Goal: Task Accomplishment & Management: Use online tool/utility

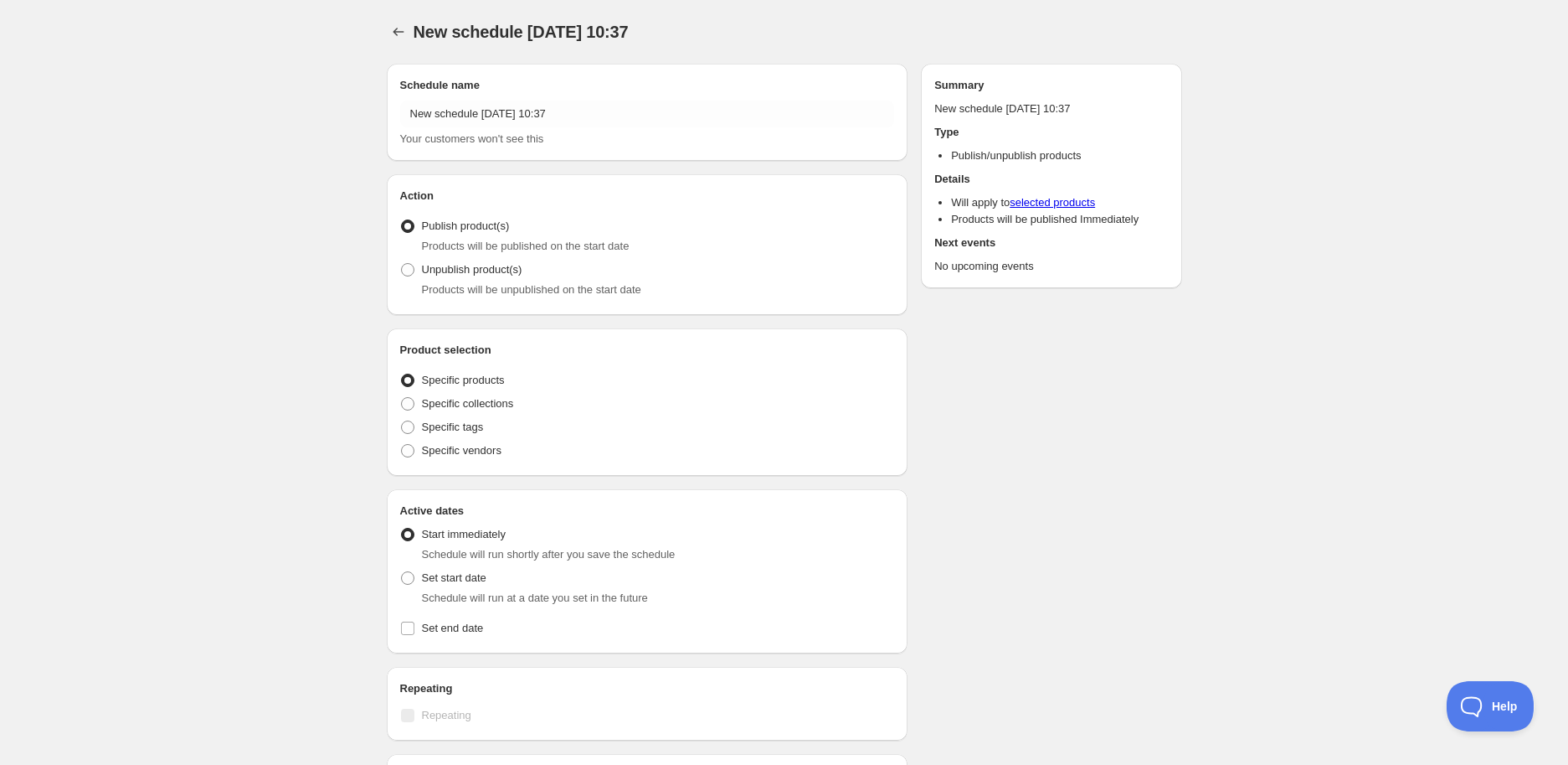
radio input "true"
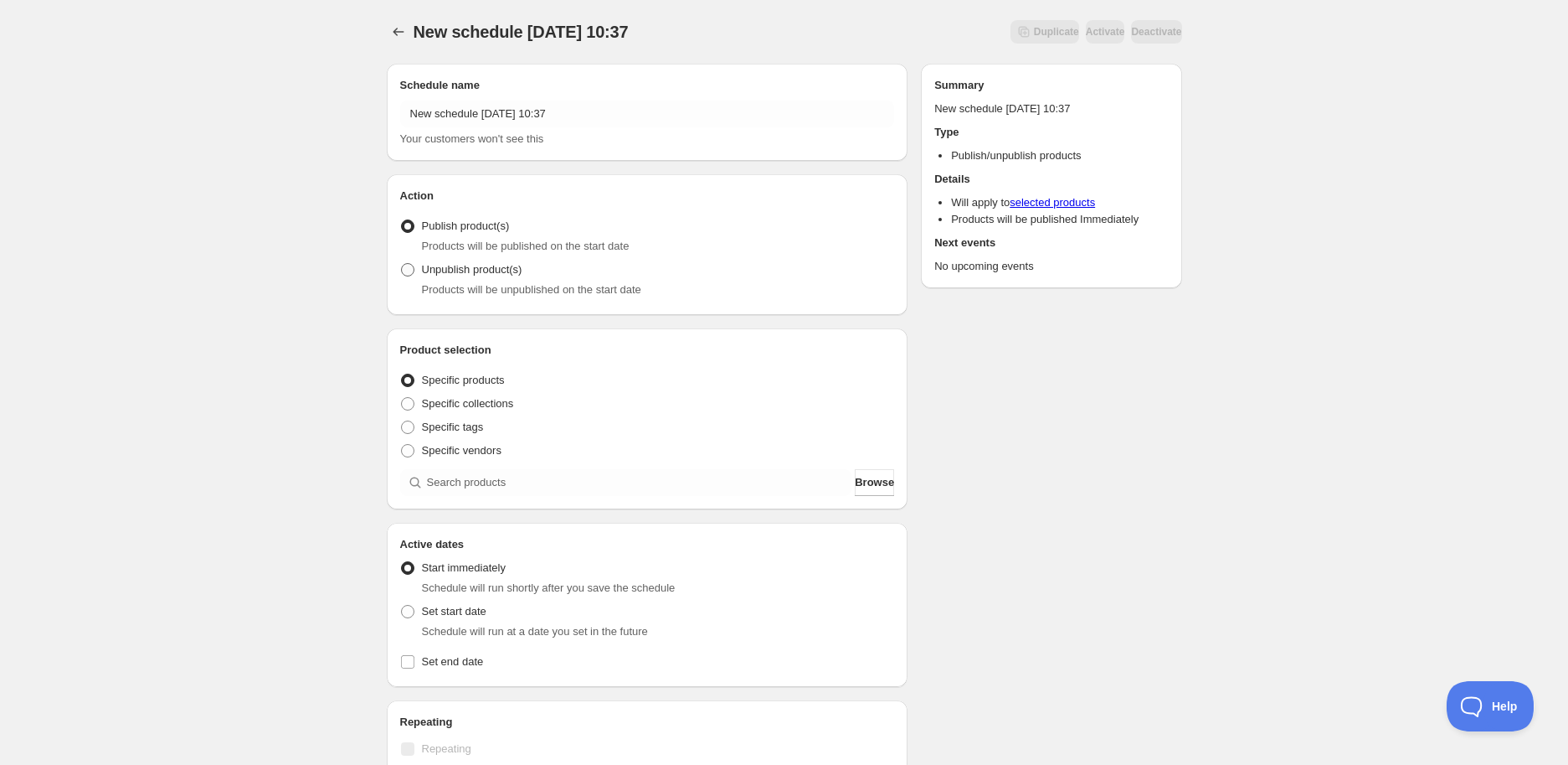
click at [445, 270] on span "Unpublish product(s)" at bounding box center [472, 269] width 101 height 13
click at [402, 264] on input "Unpublish product(s)" at bounding box center [401, 263] width 1 height 1
radio input "true"
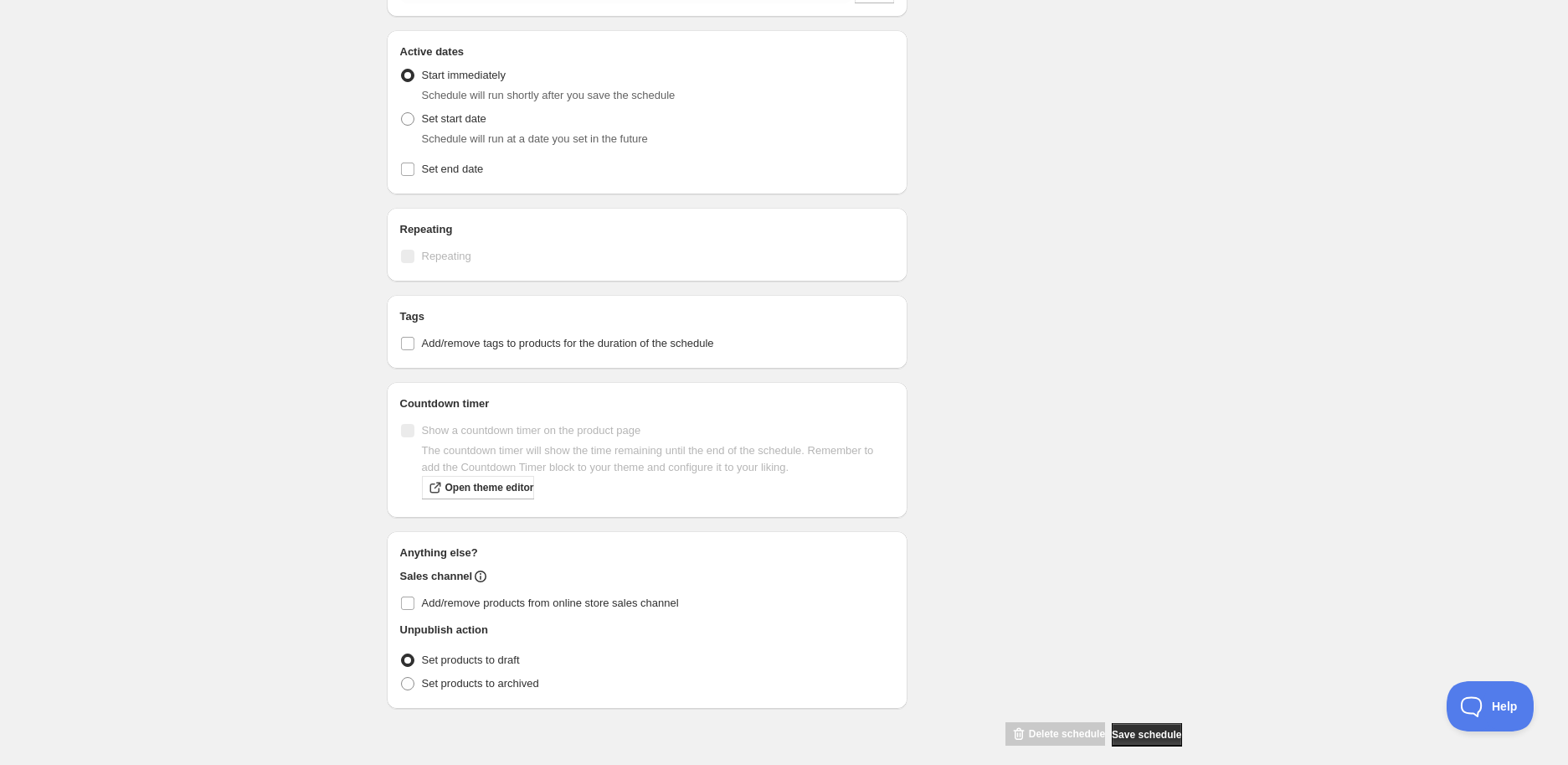
scroll to position [505, 0]
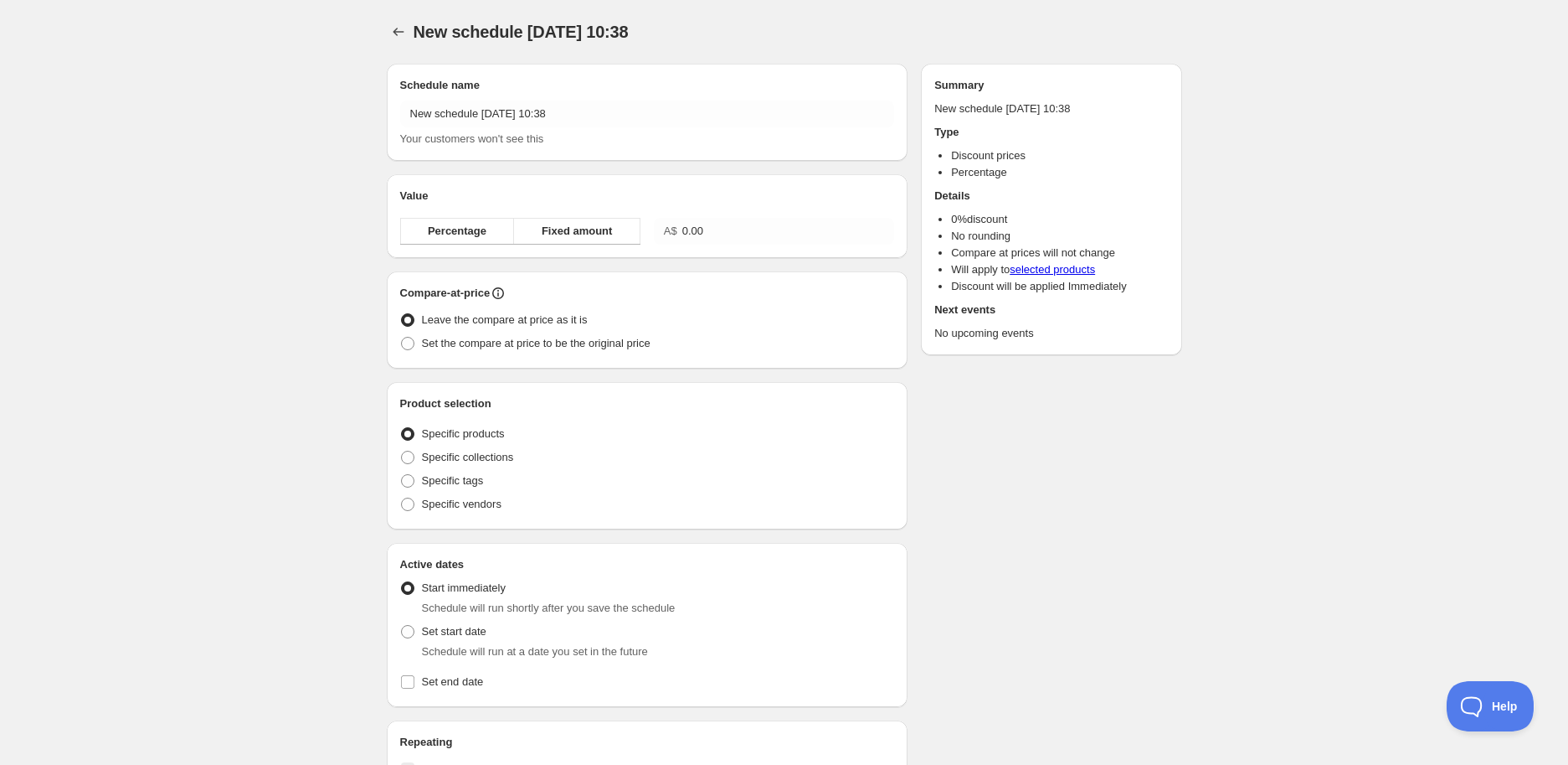
radio input "true"
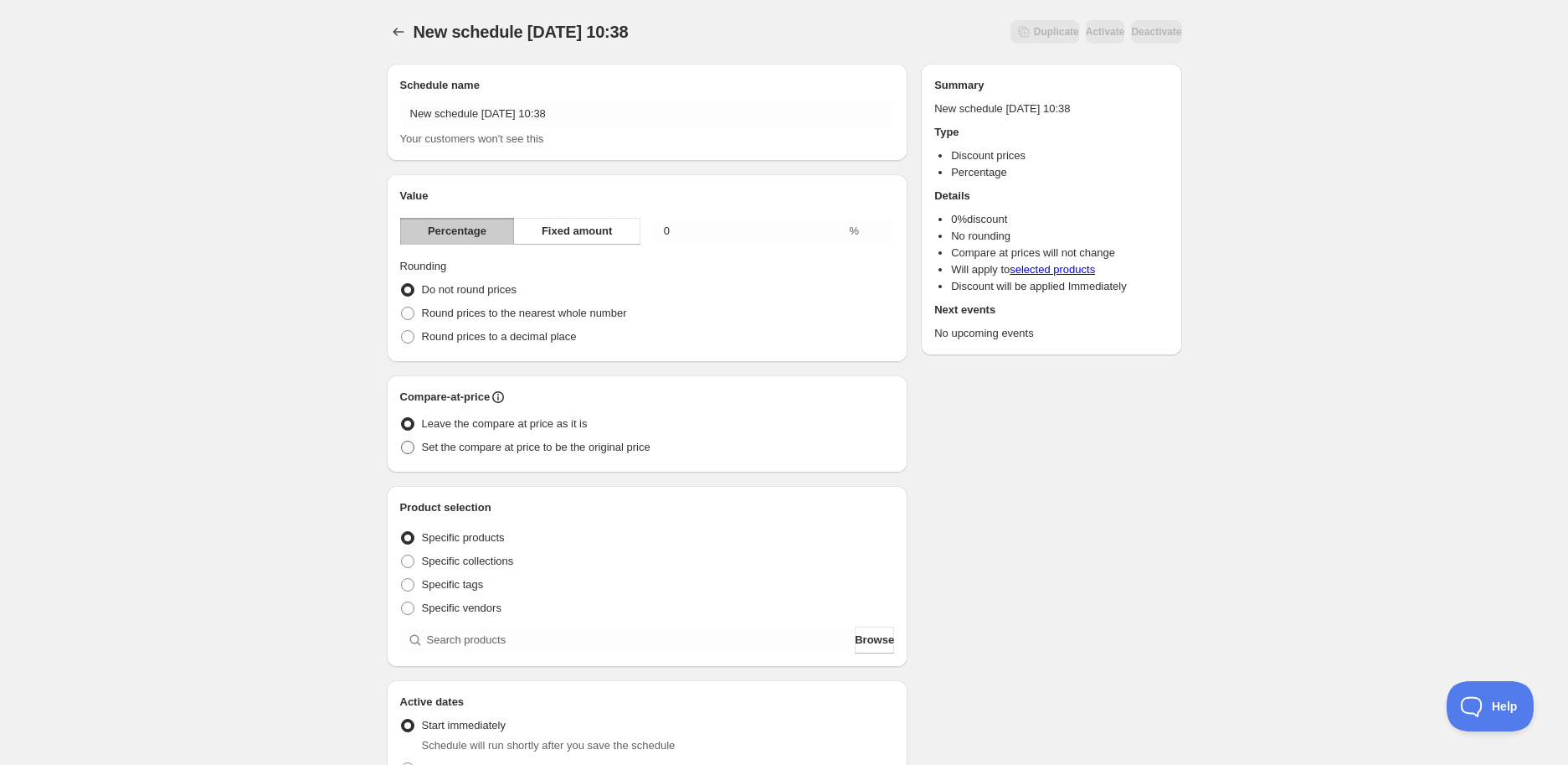
scroll to position [93, 0]
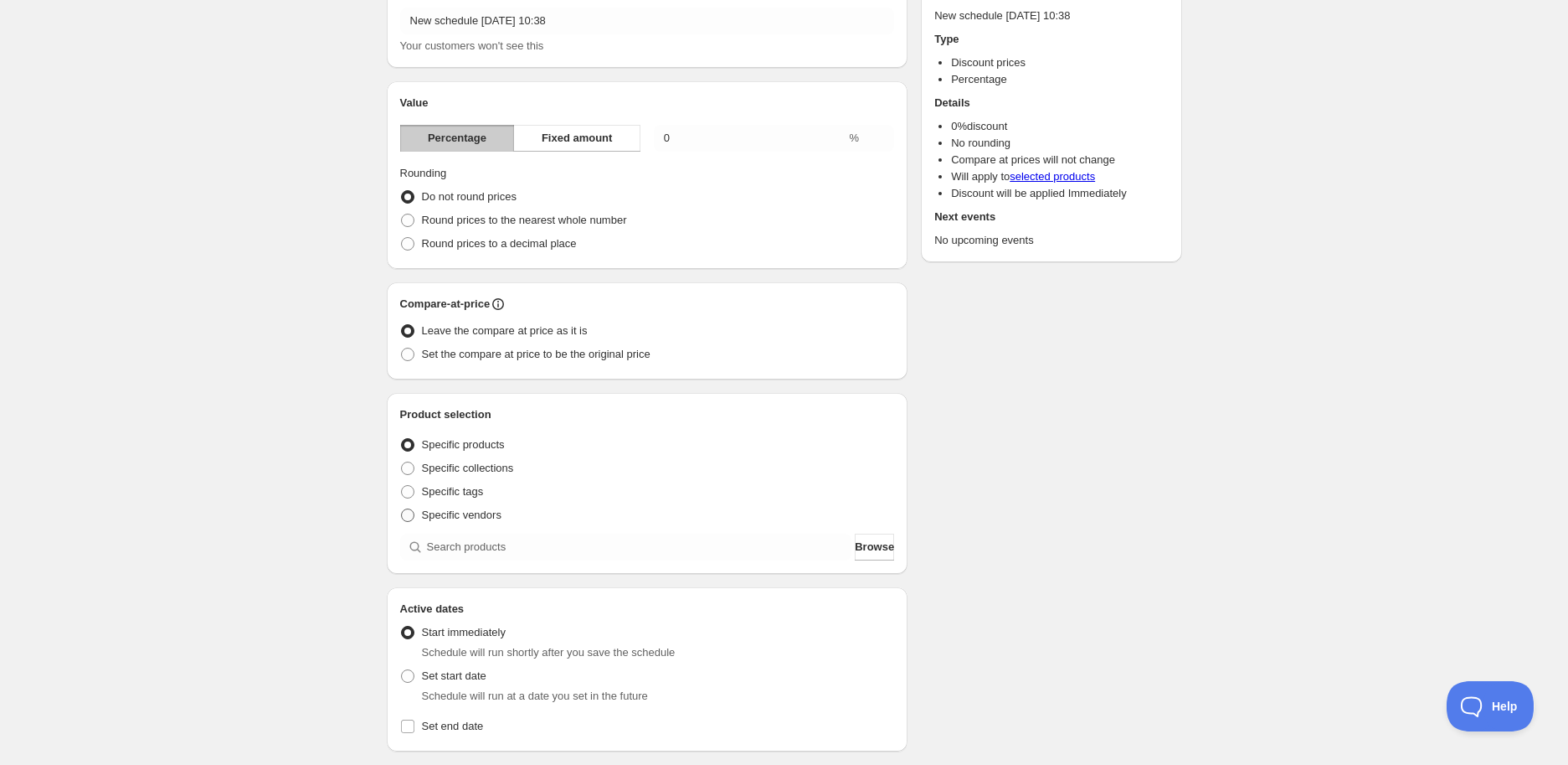
click at [409, 517] on span at bounding box center [408, 515] width 14 height 14
click at [402, 510] on input "Specific vendors" at bounding box center [401, 509] width 1 height 1
radio input "true"
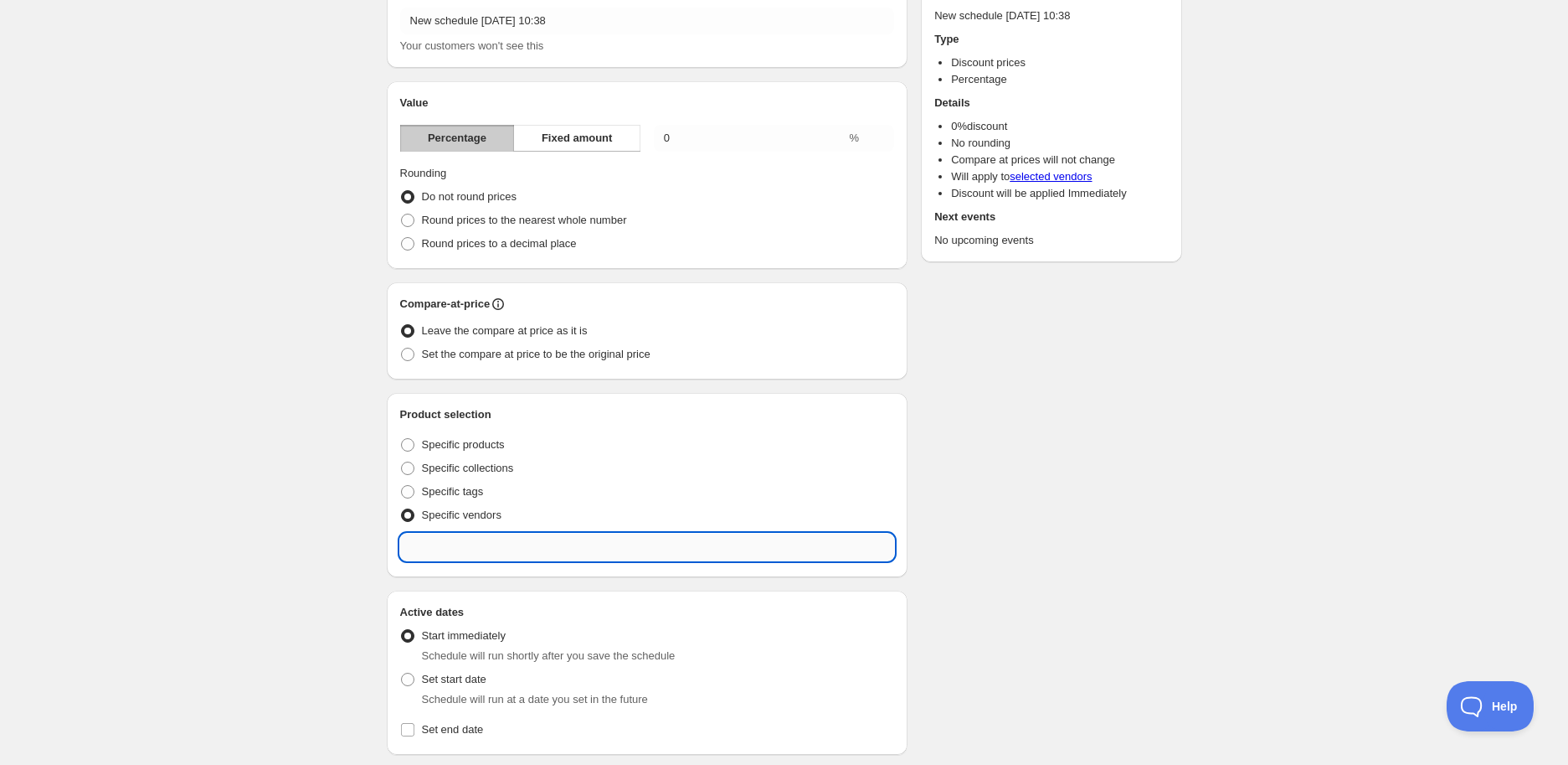
click at [481, 541] on input "text" at bounding box center [648, 547] width 495 height 27
click at [278, 559] on div "New schedule [DATE] 10:38. This page is ready New schedule [DATE] 10:38 Duplica…" at bounding box center [784, 528] width 1568 height 1243
click at [409, 515] on span at bounding box center [408, 515] width 14 height 14
click at [402, 510] on input "Specific vendors" at bounding box center [401, 509] width 1 height 1
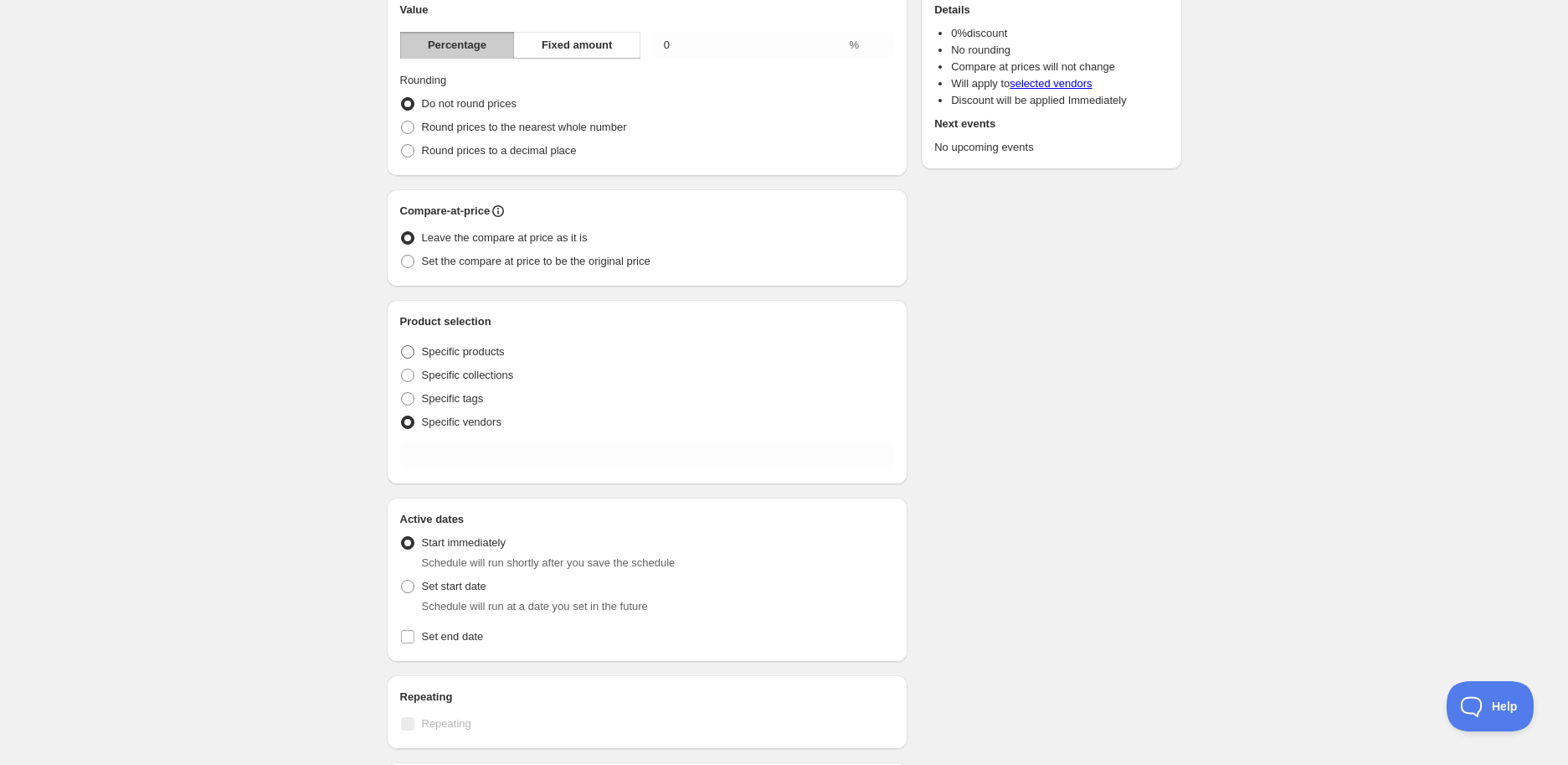
click at [412, 353] on span at bounding box center [408, 352] width 14 height 14
click at [402, 346] on input "Specific products" at bounding box center [401, 345] width 1 height 1
radio input "true"
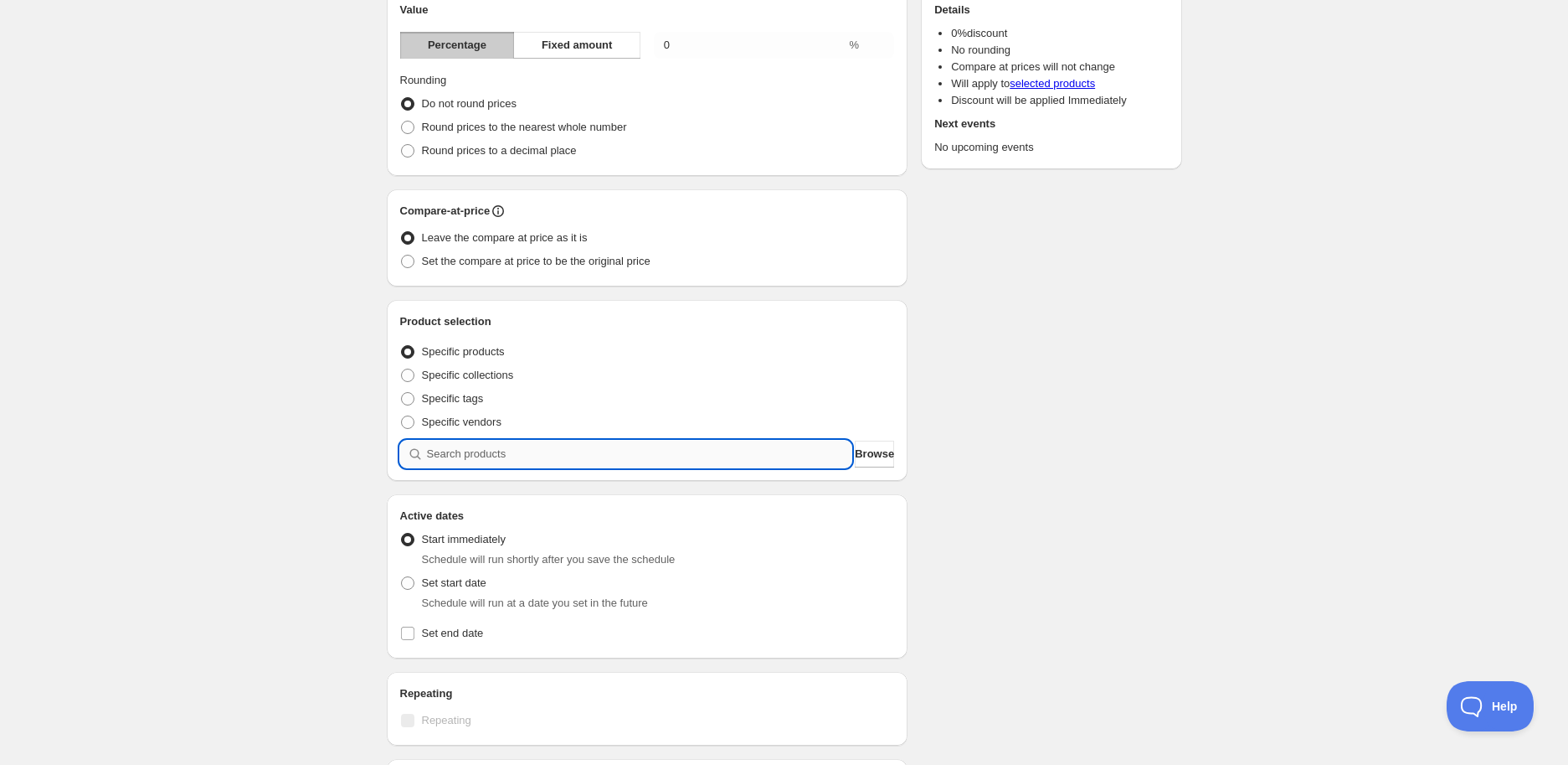
click at [580, 454] on input "search" at bounding box center [640, 454] width 425 height 27
click at [497, 456] on input "search" at bounding box center [640, 454] width 425 height 27
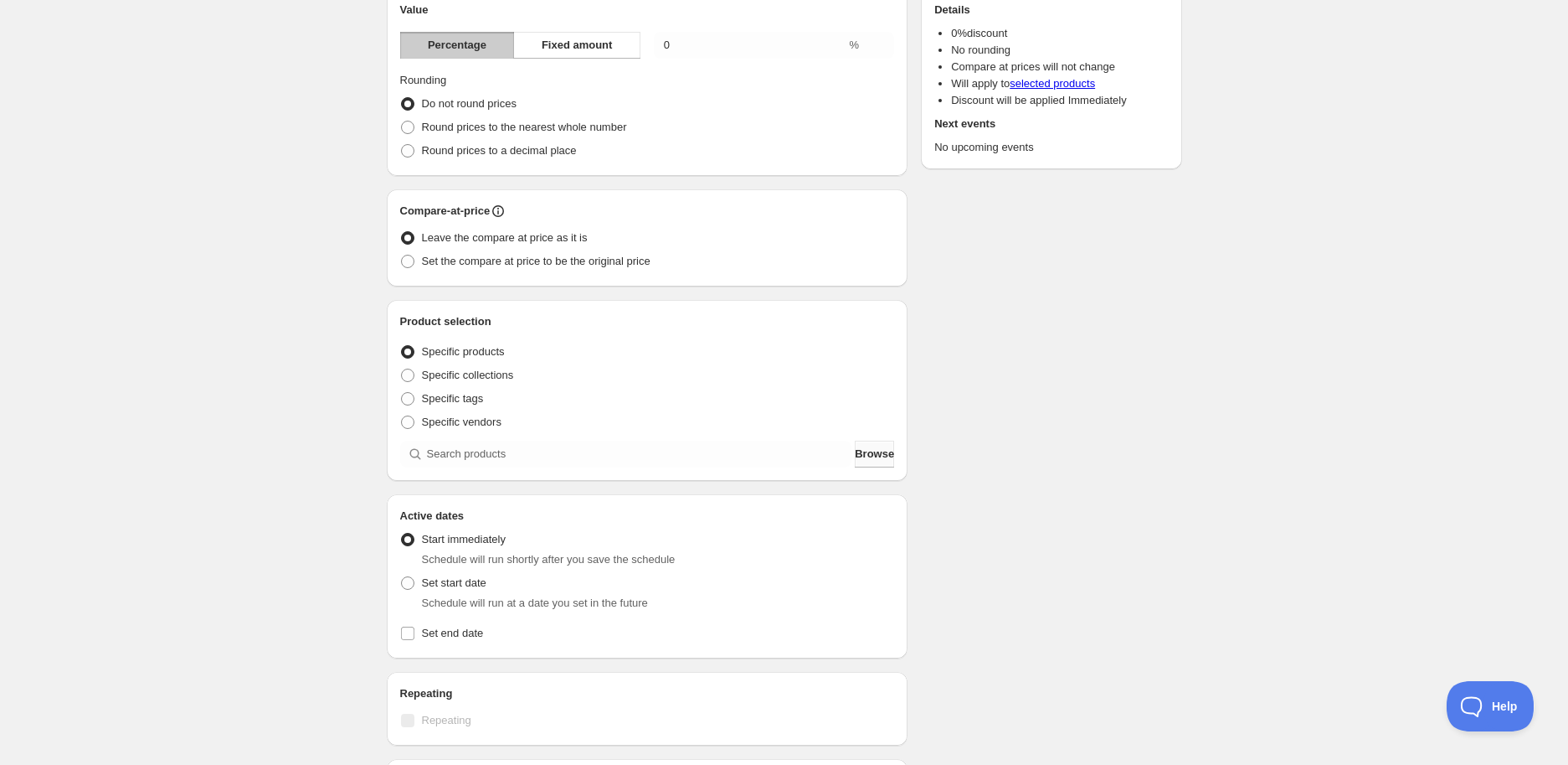
click at [878, 463] on button "Browse" at bounding box center [874, 454] width 40 height 27
click at [994, 303] on div "Schedule name New schedule [DATE] 10:38 Your customers won't see this Value Per…" at bounding box center [777, 442] width 809 height 1156
click at [473, 397] on span "Specific tags" at bounding box center [452, 397] width 62 height 13
click at [402, 393] on input "Specific tags" at bounding box center [401, 392] width 1 height 1
radio input "true"
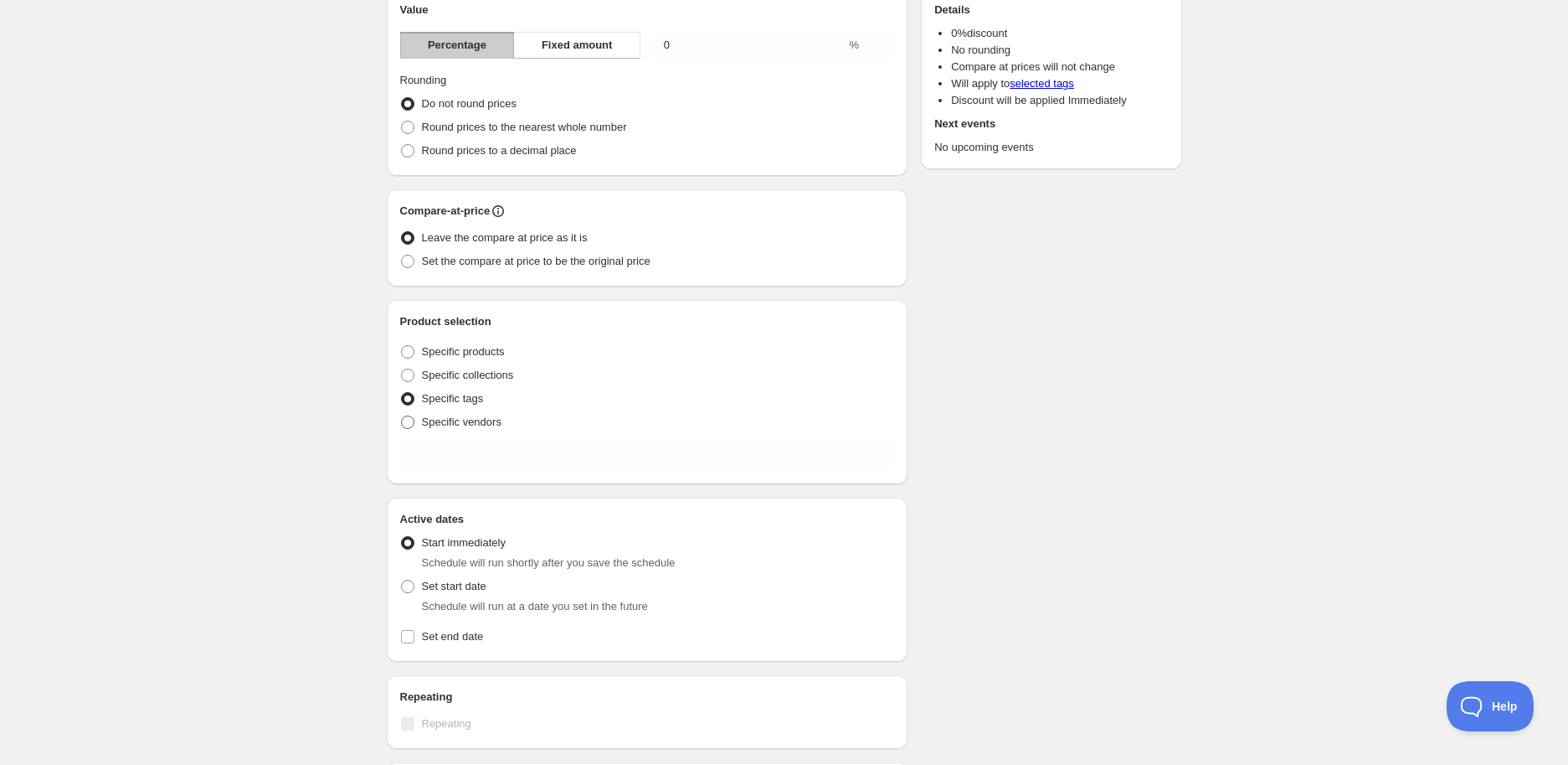
click at [460, 417] on span "Specific vendors" at bounding box center [461, 422] width 79 height 13
click at [402, 416] on input "Specific vendors" at bounding box center [401, 416] width 1 height 1
radio input "true"
click at [1080, 82] on link "selected vendors" at bounding box center [1050, 83] width 82 height 13
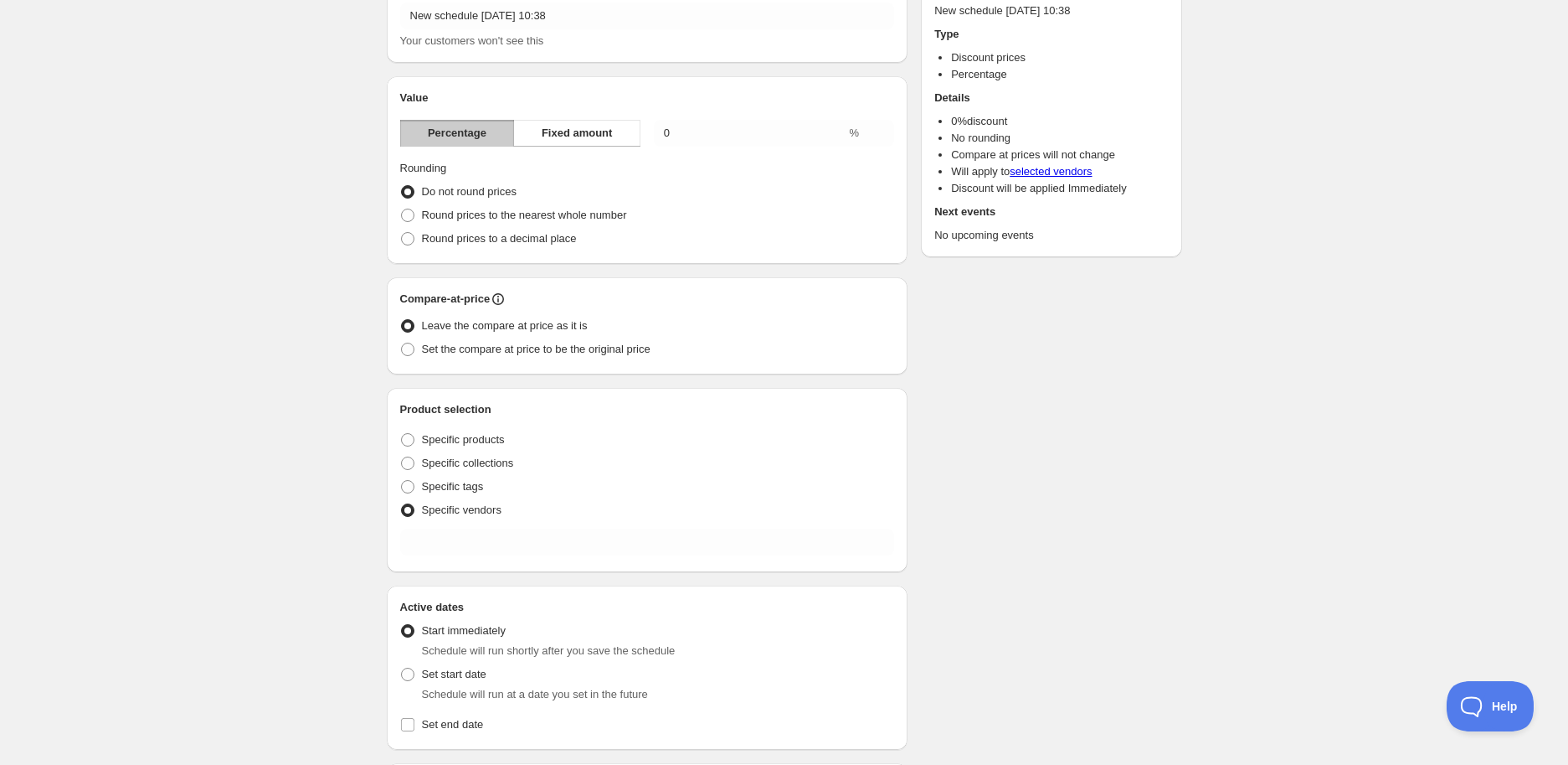
scroll to position [0, 0]
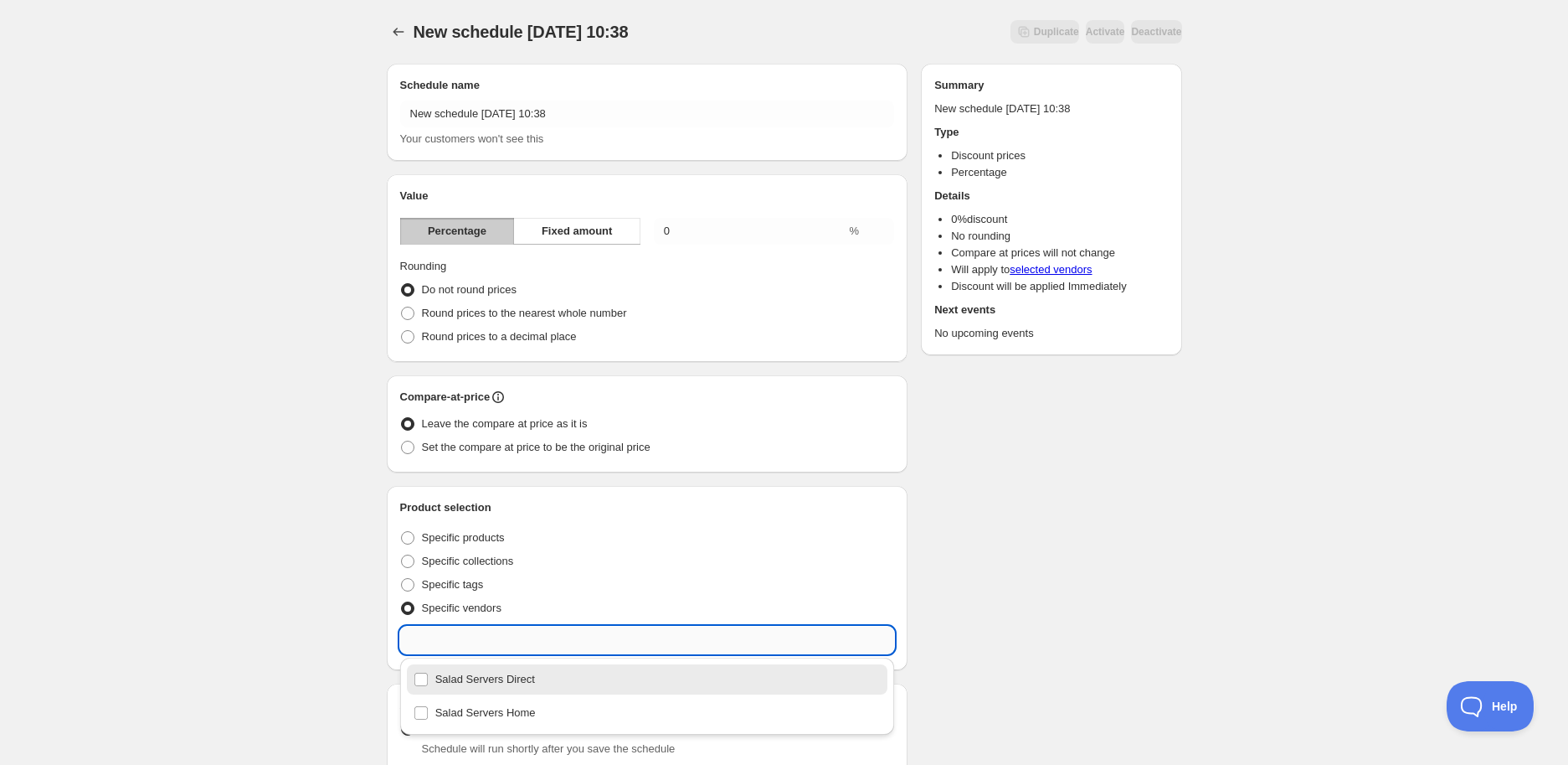
click at [465, 634] on input "text" at bounding box center [648, 640] width 495 height 27
click at [497, 682] on div "Salad Servers Direct" at bounding box center [648, 679] width 468 height 23
type input "Salad Servers Direct"
checkbox input "true"
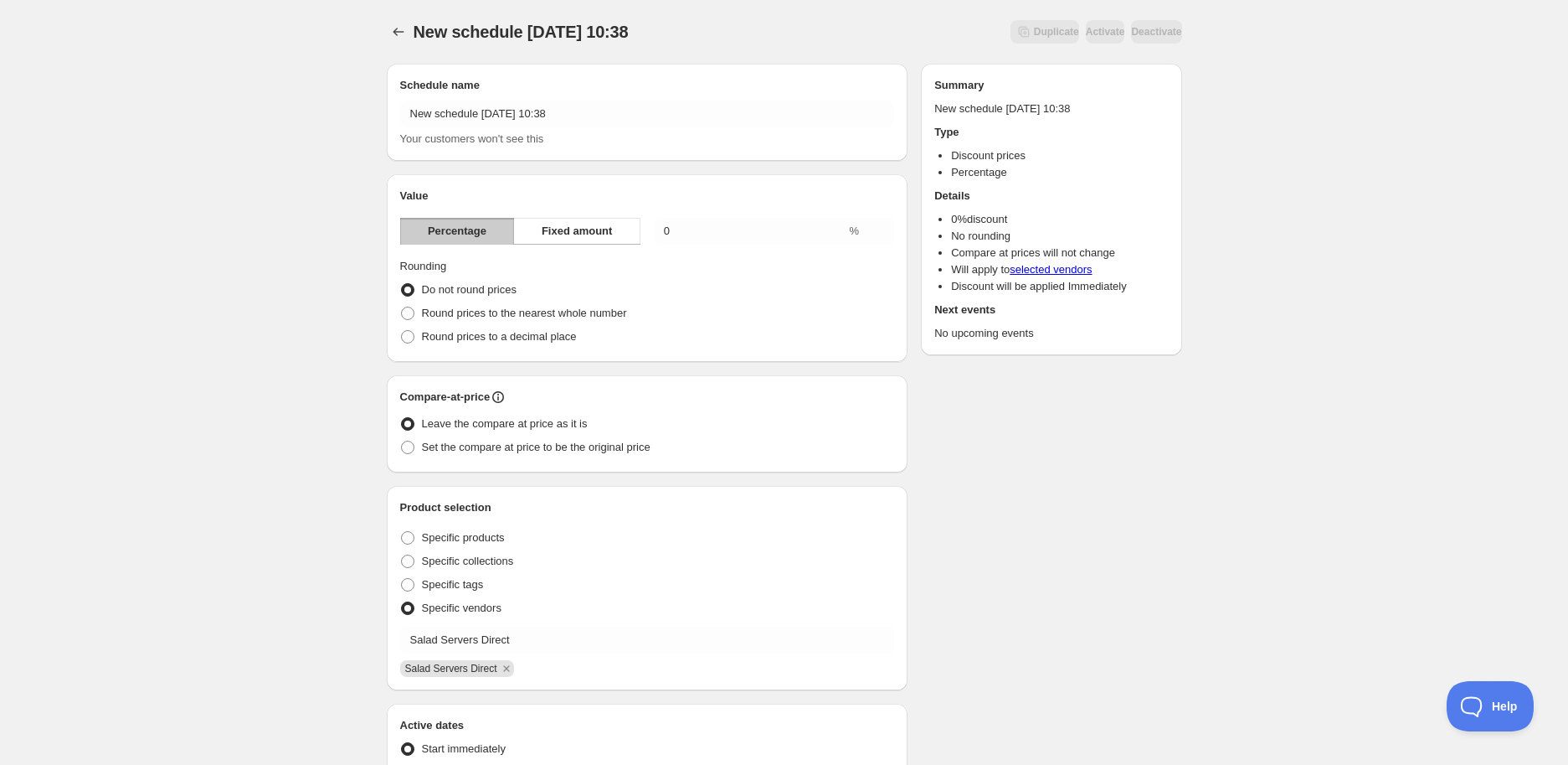
click at [1076, 465] on div "Schedule name New schedule [DATE] 10:38 Your customers won't see this Value Per…" at bounding box center [777, 639] width 809 height 1179
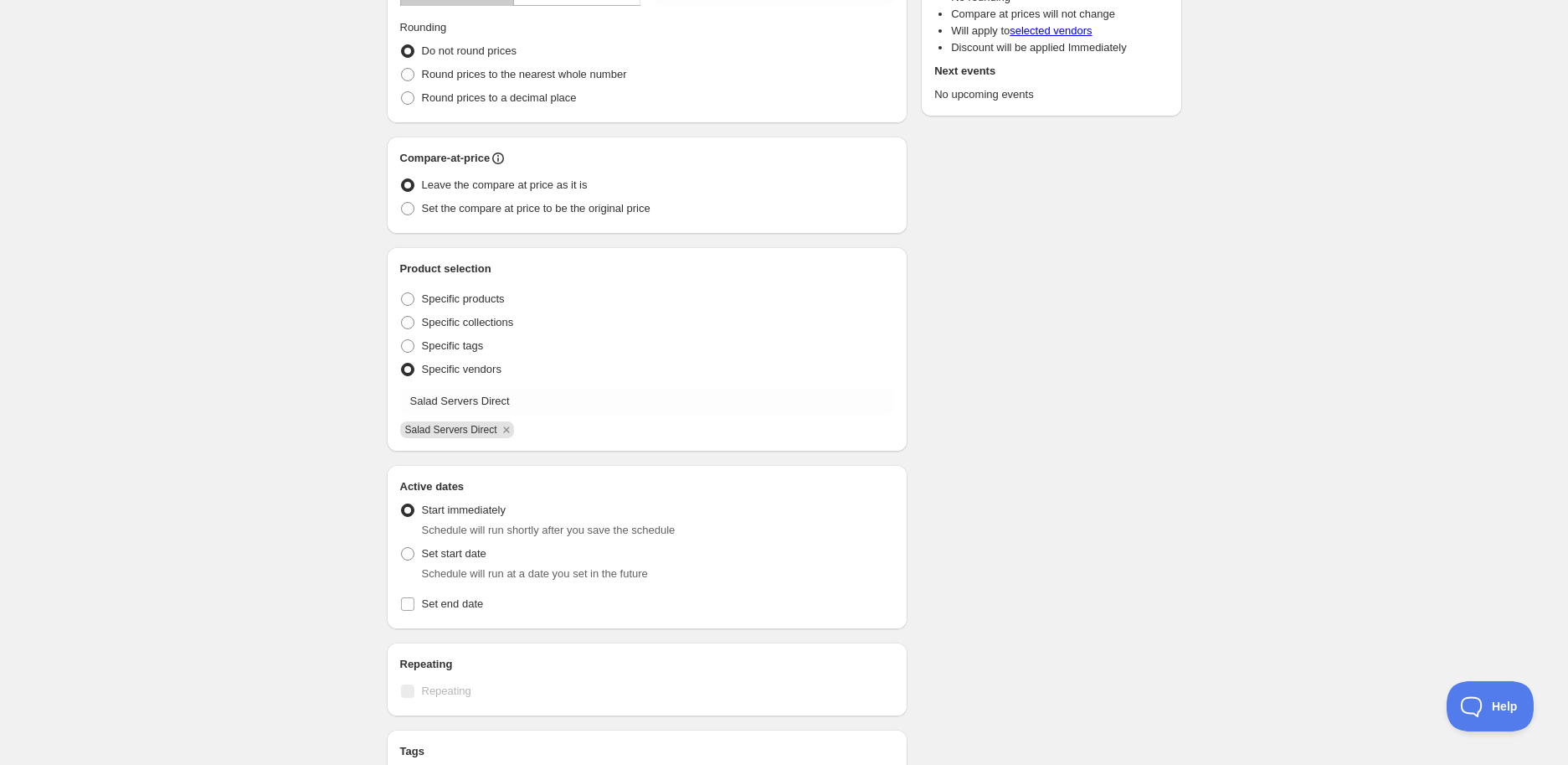
scroll to position [279, 0]
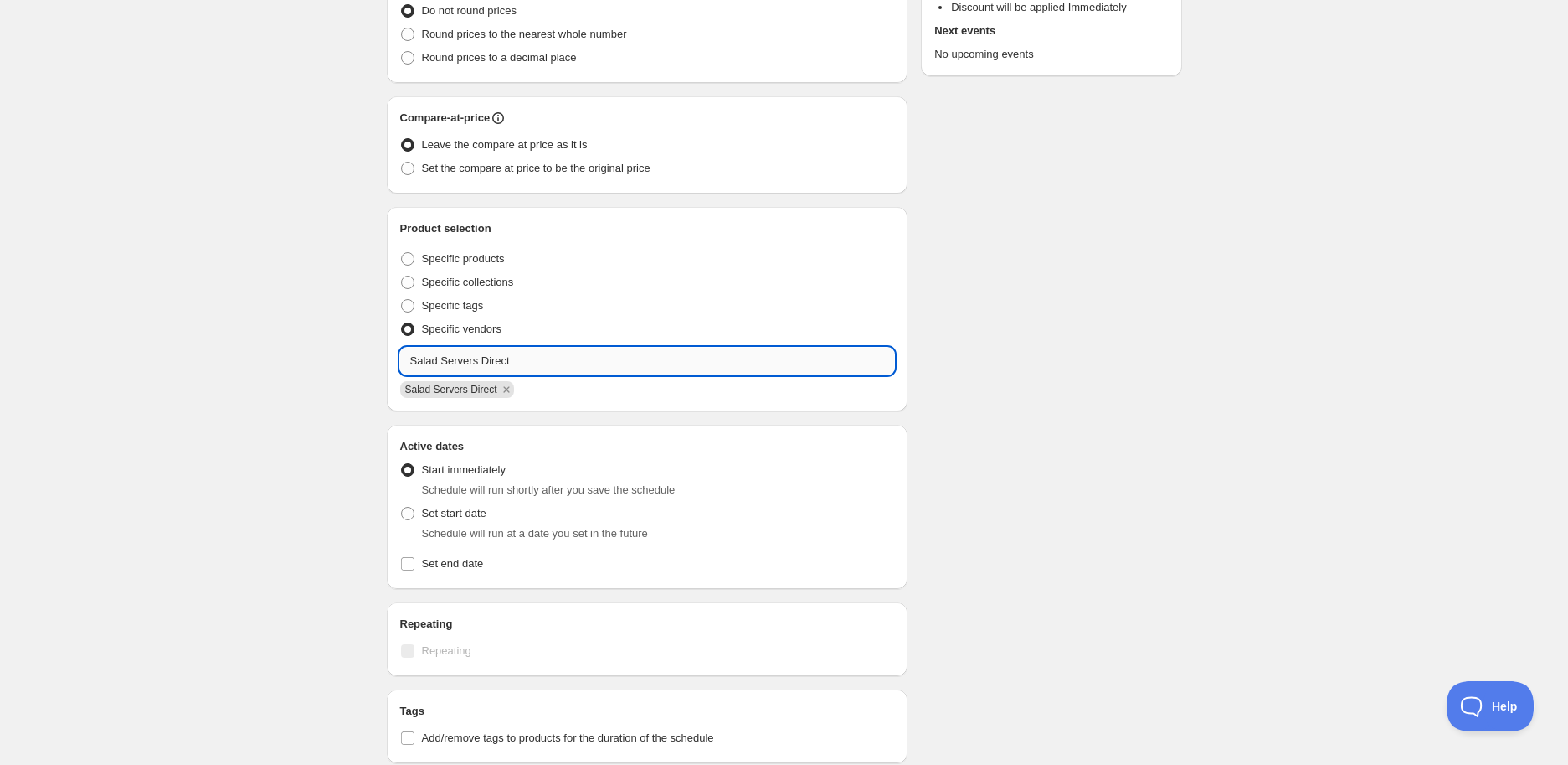
click at [578, 367] on input "Salad Servers Direct" at bounding box center [648, 361] width 495 height 27
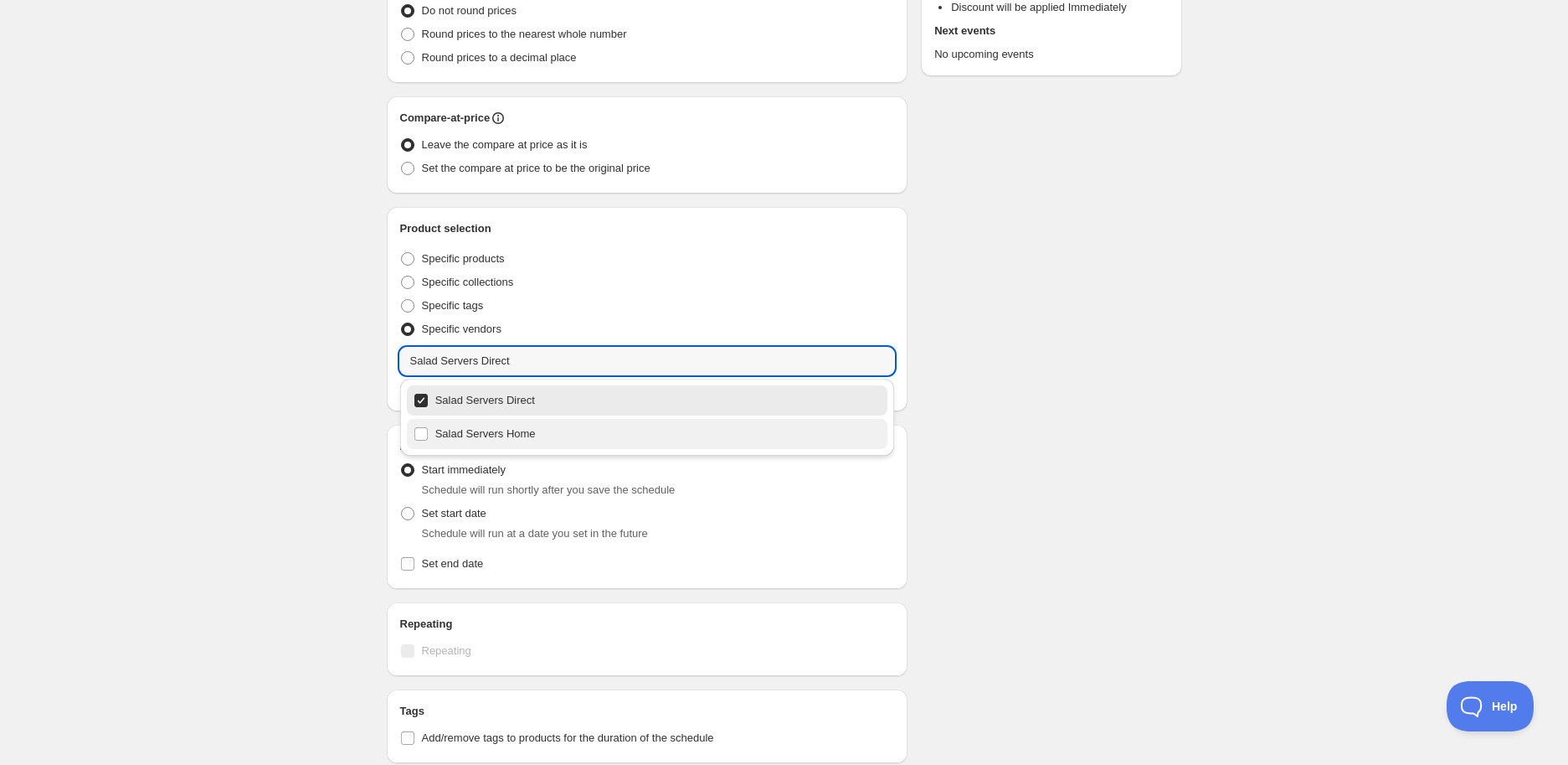
click at [489, 435] on div "Salad Servers Home" at bounding box center [648, 433] width 468 height 23
type input "Salad Servers Home"
checkbox input "true"
click at [1133, 414] on div "Schedule name New schedule [DATE] 10:38 Your customers won't see this Value Per…" at bounding box center [777, 361] width 809 height 1179
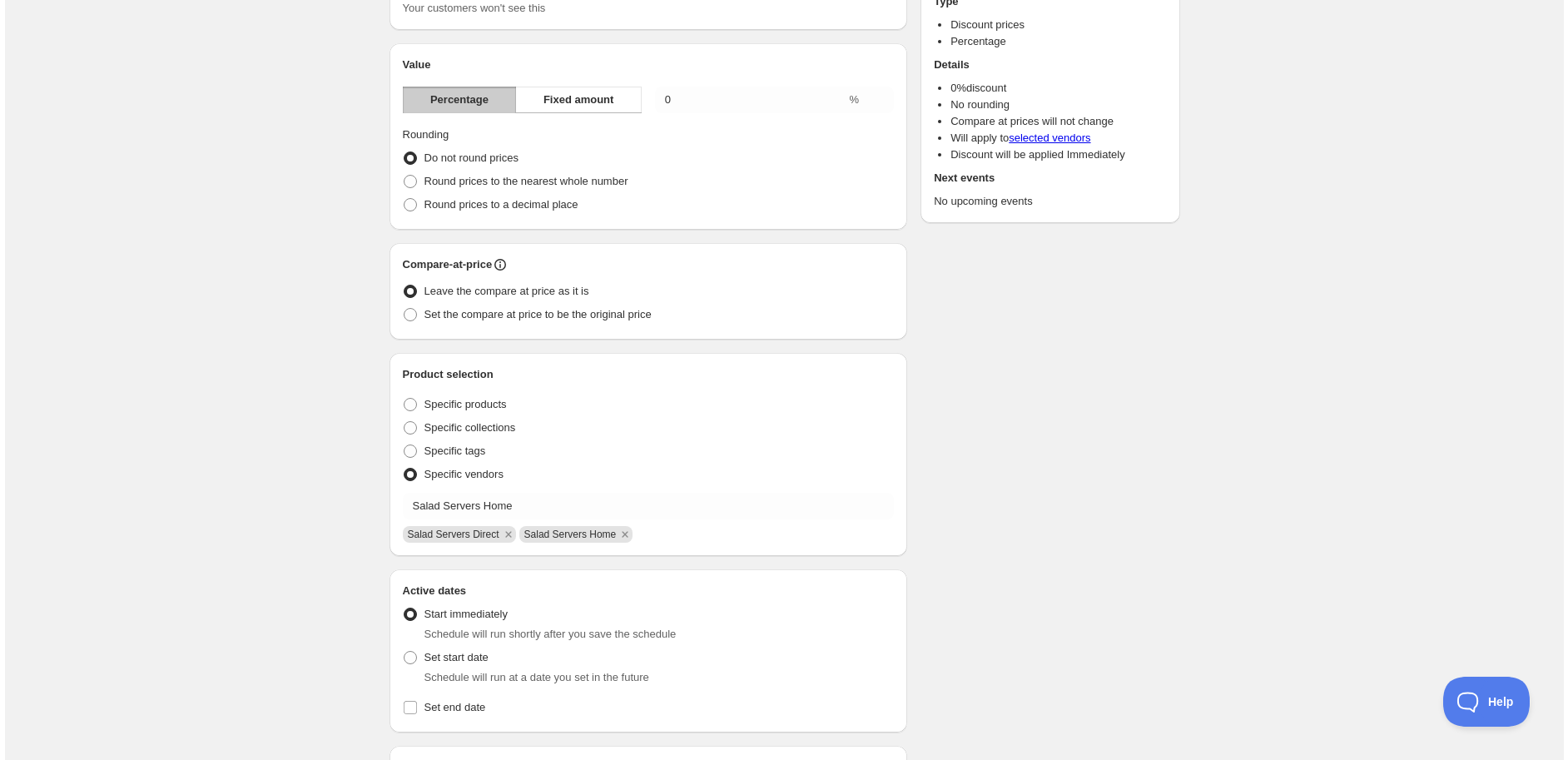
scroll to position [0, 0]
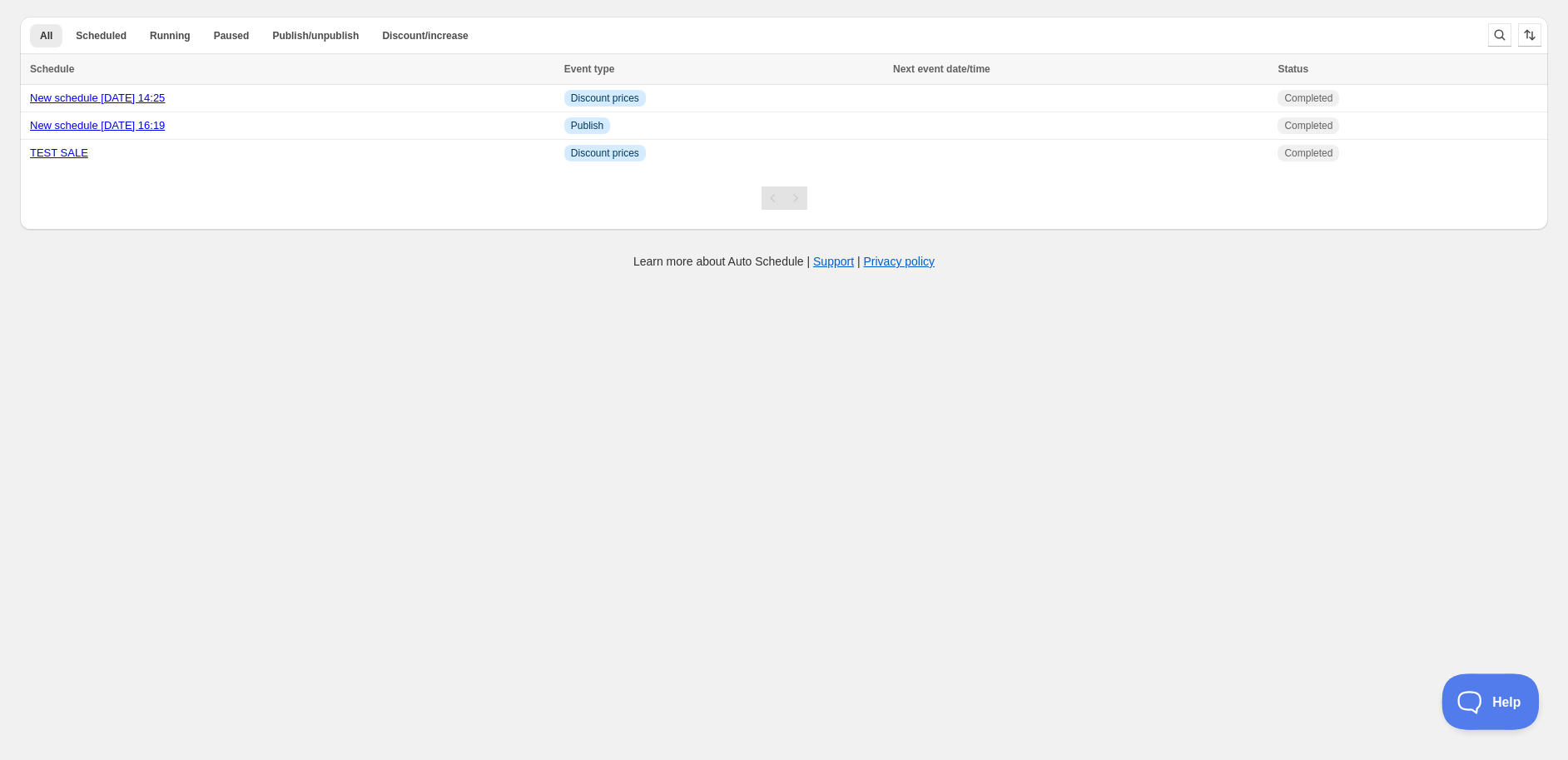
click at [1480, 693] on span "Help" at bounding box center [1485, 698] width 87 height 12
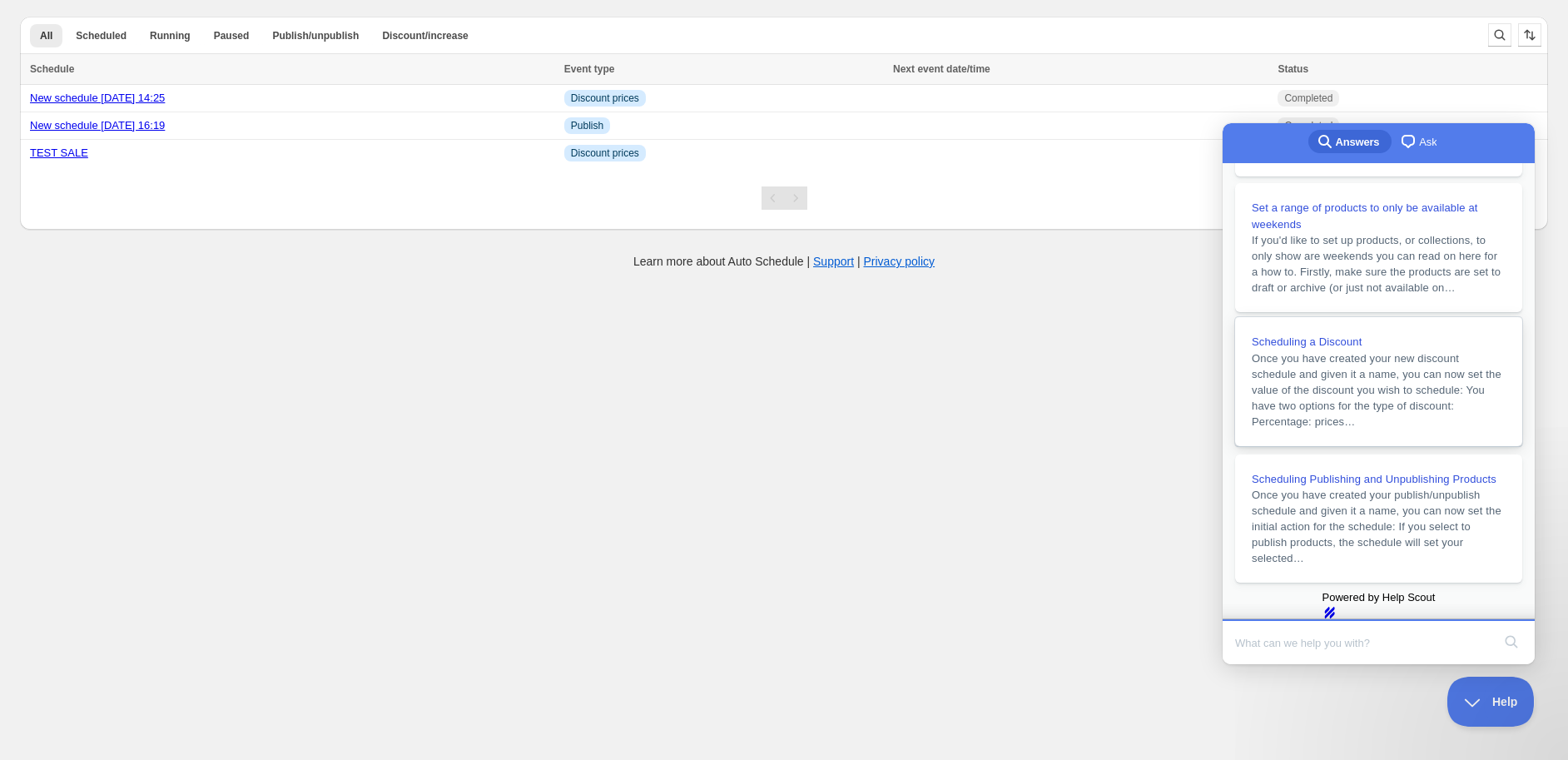
scroll to position [368, 0]
click at [1312, 352] on span "Once you have created your new discount schedule and given it a name, you can n…" at bounding box center [1377, 389] width 250 height 76
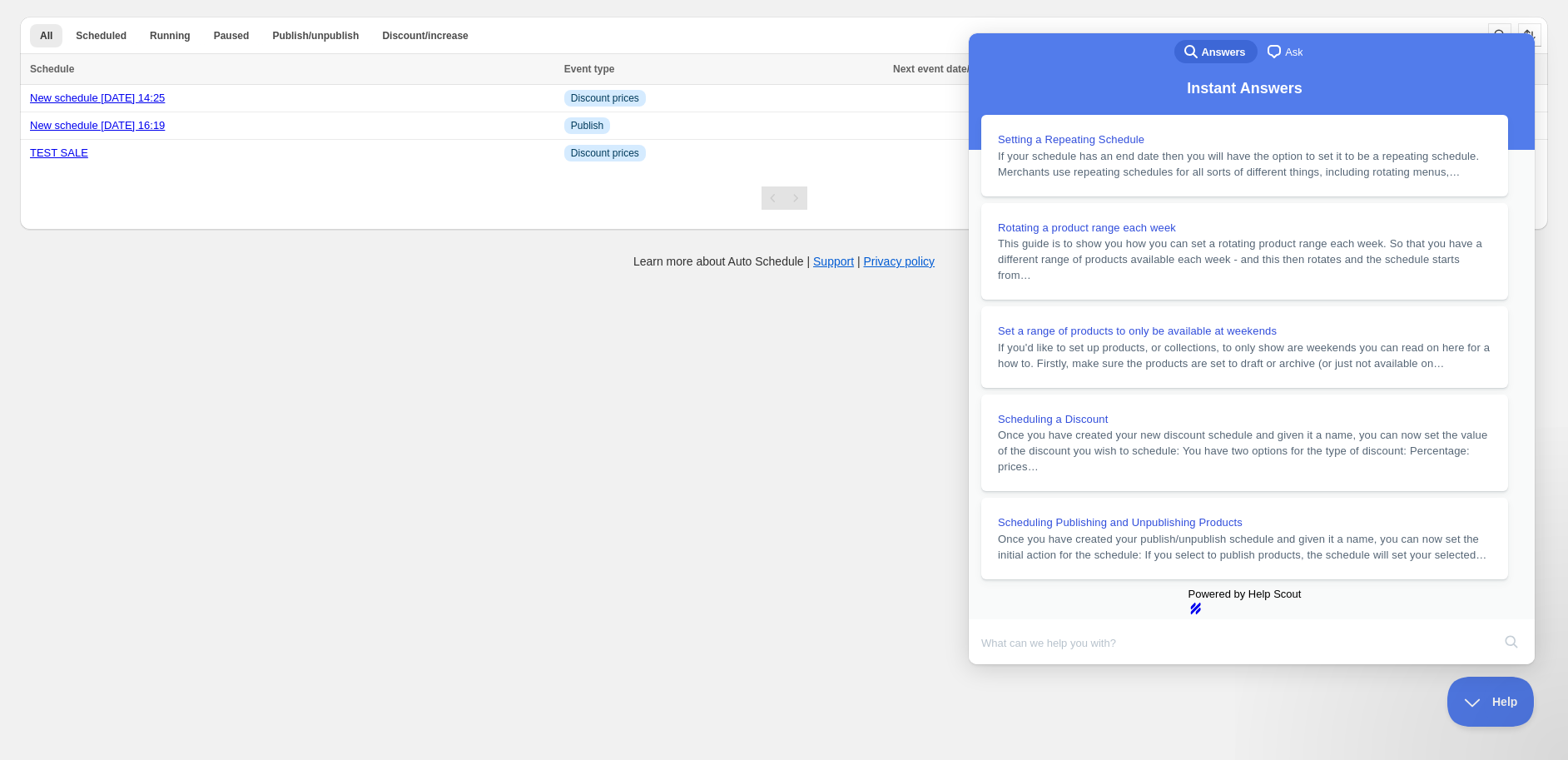
scroll to position [1969, 0]
click at [1000, 665] on button "Close" at bounding box center [984, 675] width 30 height 22
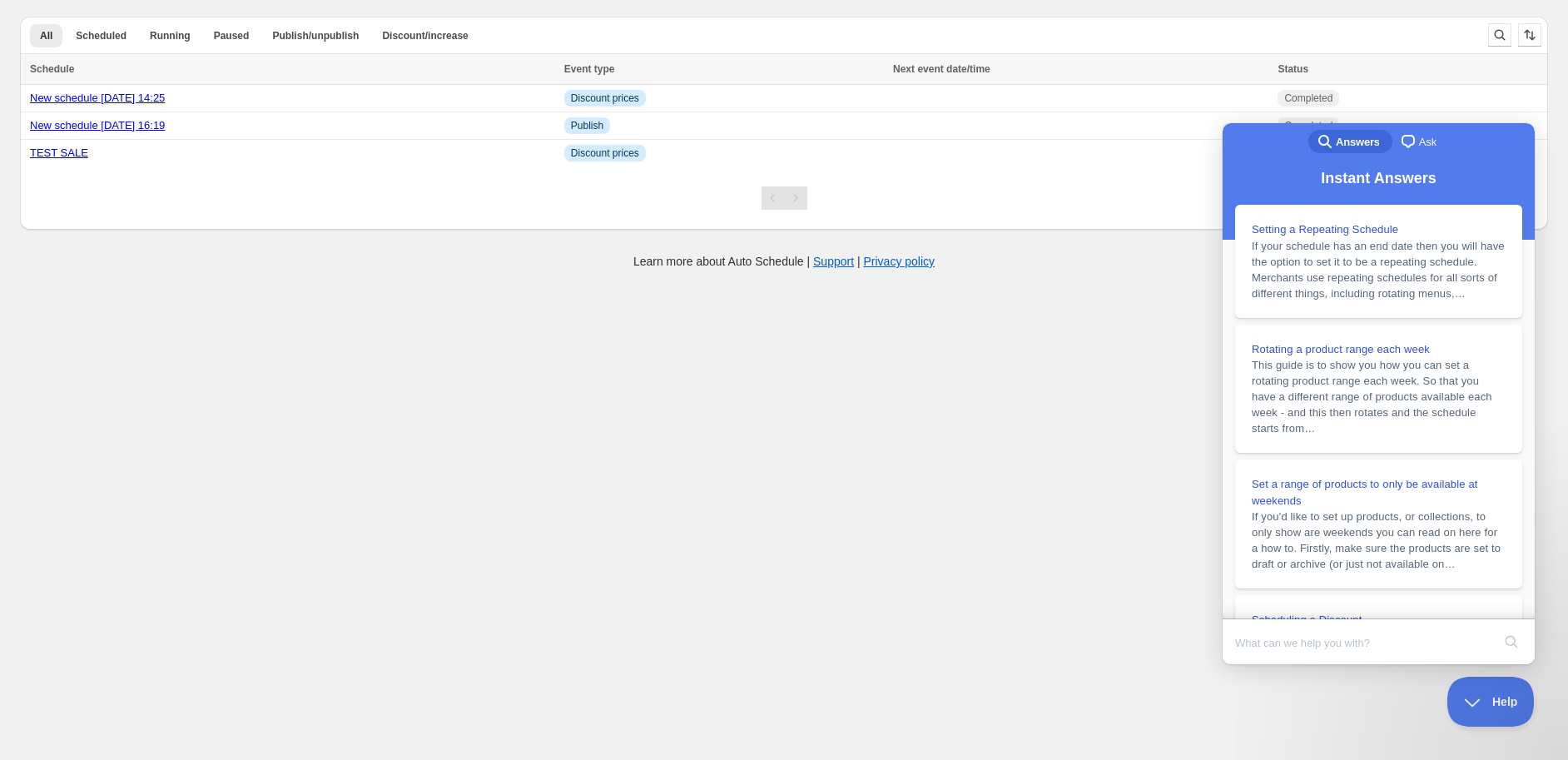
click at [1406, 132] on span "chat-square" at bounding box center [1408, 141] width 20 height 20
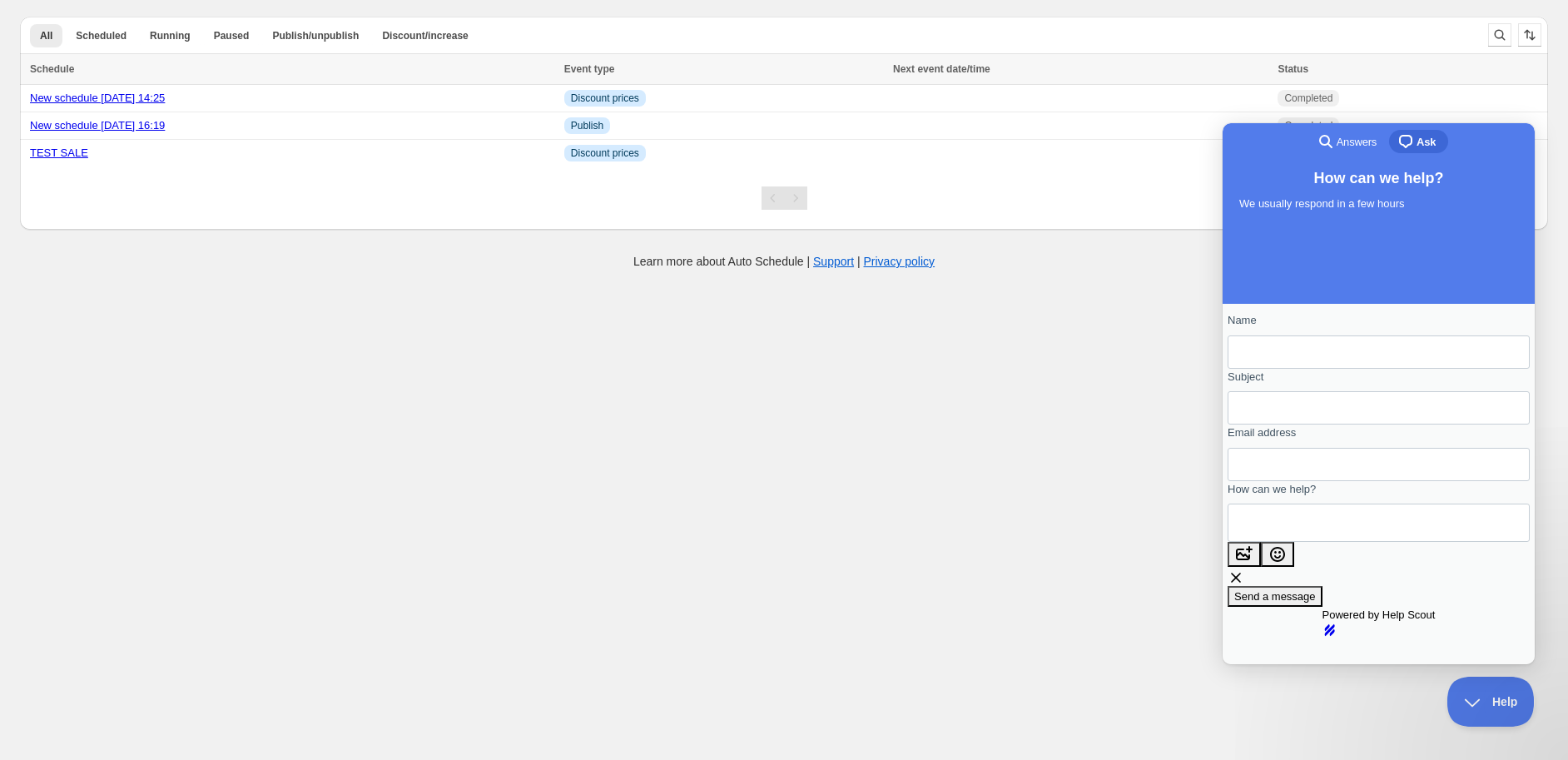
click at [1329, 359] on input "Name" at bounding box center [1379, 352] width 276 height 30
type input "[PERSON_NAME]"
click at [1305, 422] on input "Subject" at bounding box center [1379, 407] width 276 height 30
drag, startPoint x: 1314, startPoint y: 405, endPoint x: 1302, endPoint y: 403, distance: 12.2
click at [1302, 403] on input "schedule discount sitewide" at bounding box center [1379, 407] width 276 height 30
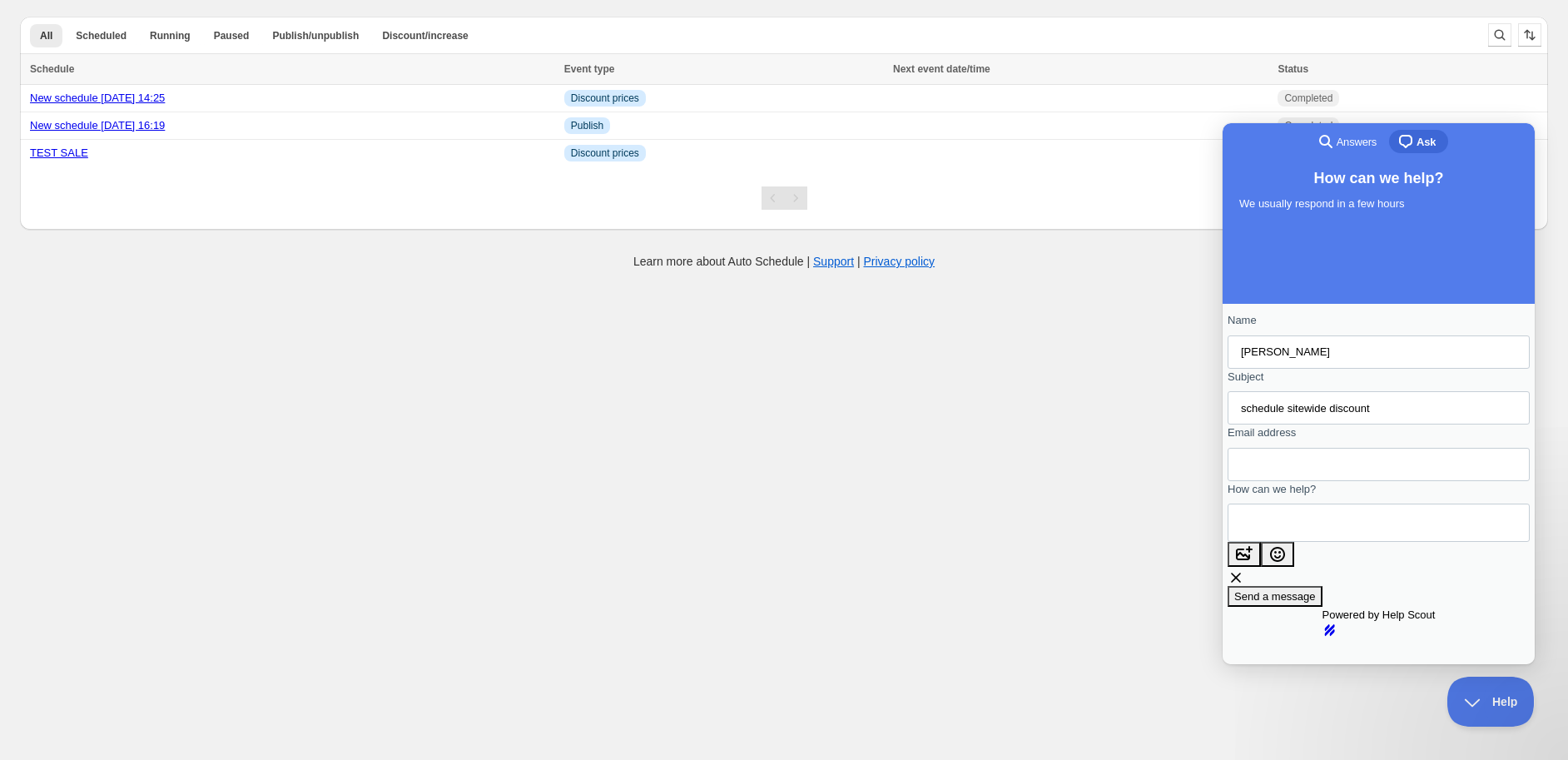
type input "schedule sitewide discount"
click at [1299, 478] on input "Email address" at bounding box center [1379, 464] width 276 height 30
click at [1053, 524] on body "Create schedule Help & support Cancel Discount prices Schedule a discount, sale…" at bounding box center [784, 380] width 1568 height 760
click at [1307, 477] on input "Email address" at bounding box center [1379, 464] width 276 height 30
click at [1427, 423] on input "schedule sitewide discount" at bounding box center [1379, 407] width 276 height 30
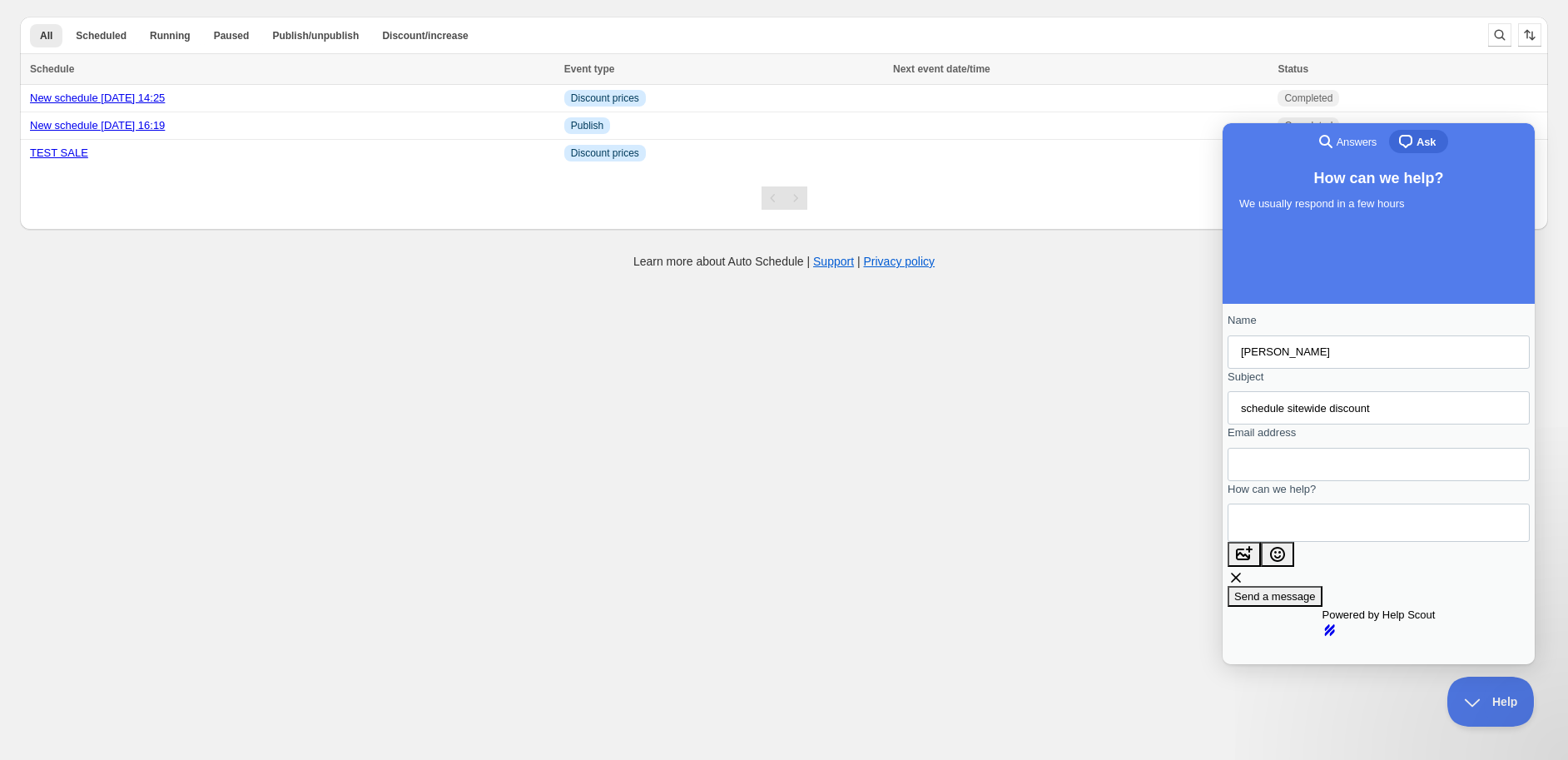
click at [351, 357] on body "Create schedule Help & support Cancel Discount prices Schedule a discount, sale…" at bounding box center [784, 380] width 1568 height 760
click at [1482, 699] on span "Help" at bounding box center [1485, 698] width 87 height 12
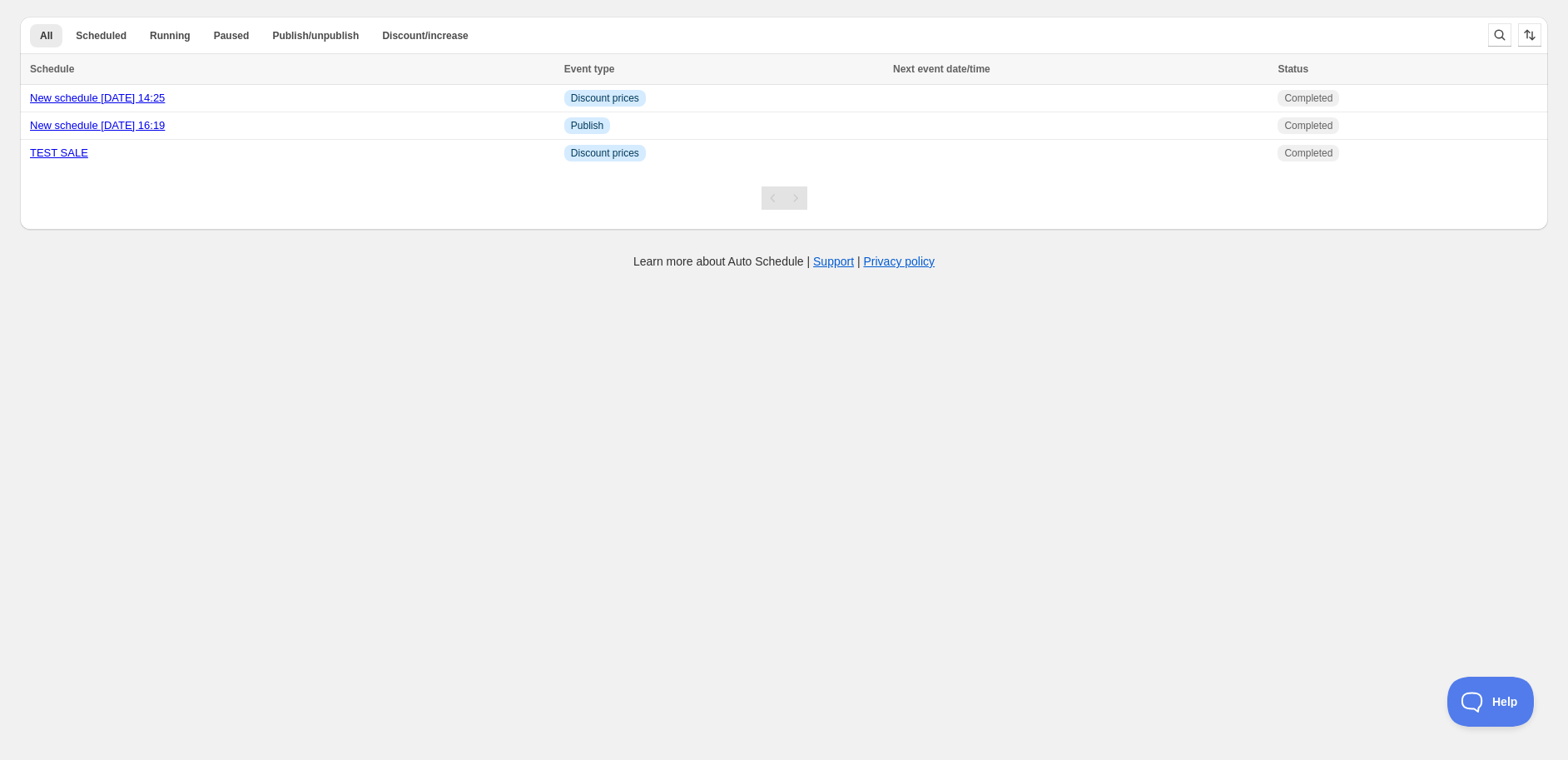
drag, startPoint x: 426, startPoint y: 473, endPoint x: 472, endPoint y: 219, distance: 258.1
click at [426, 469] on body "Create schedule Help & support Cancel Discount prices Schedule a discount, sale…" at bounding box center [784, 380] width 1568 height 760
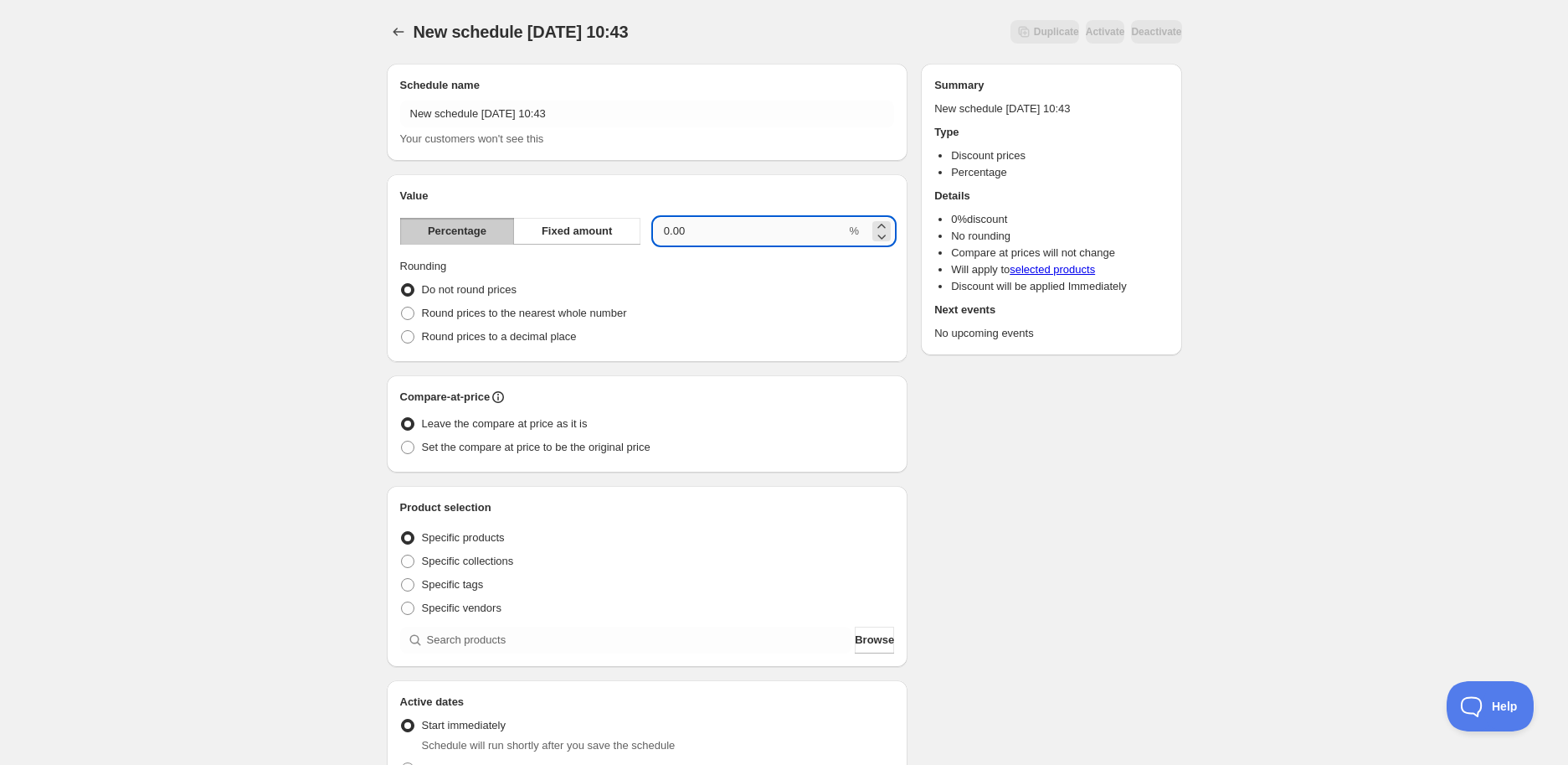
click at [740, 236] on input "0.00" at bounding box center [749, 231] width 192 height 27
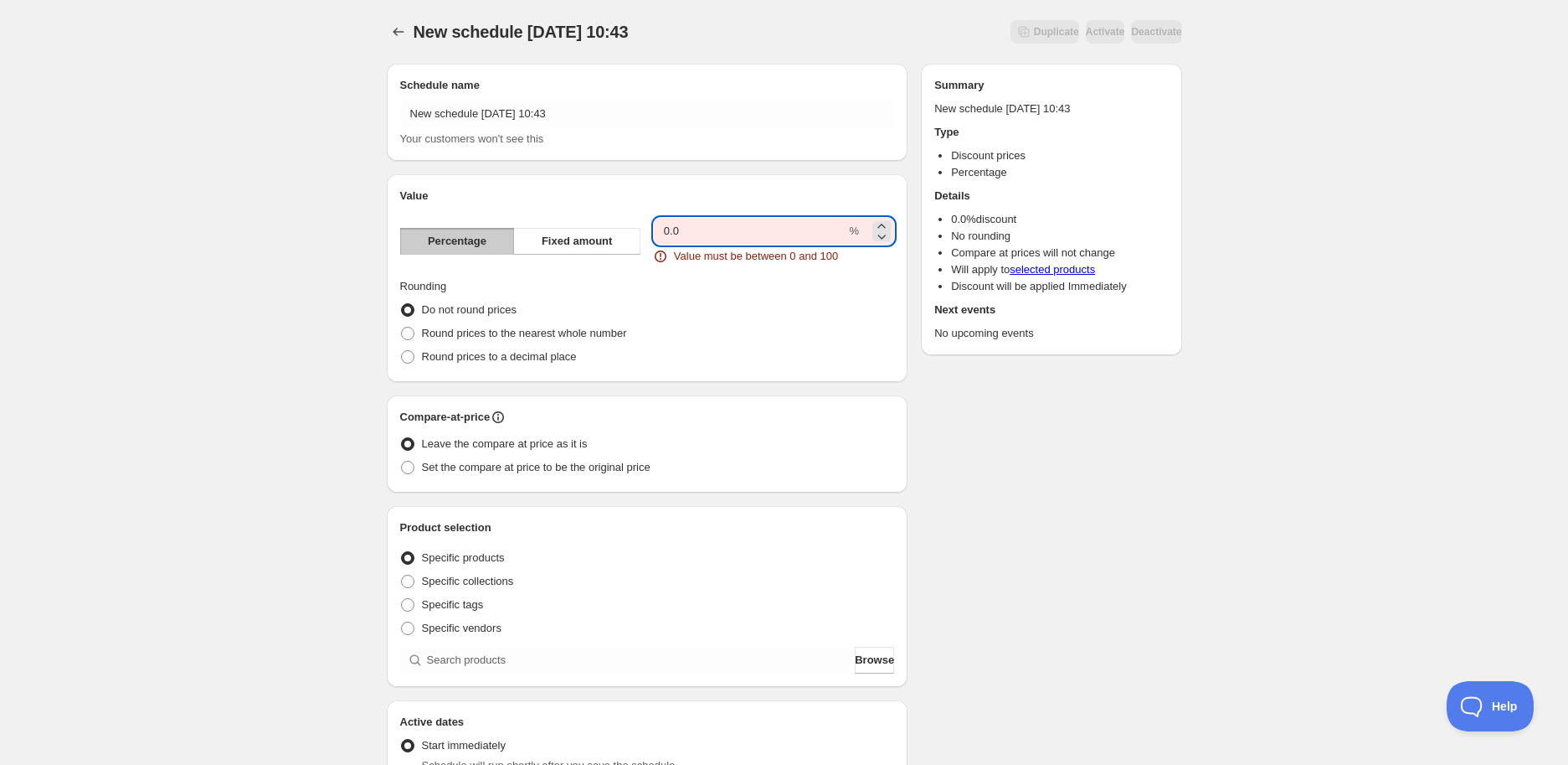
type input "0"
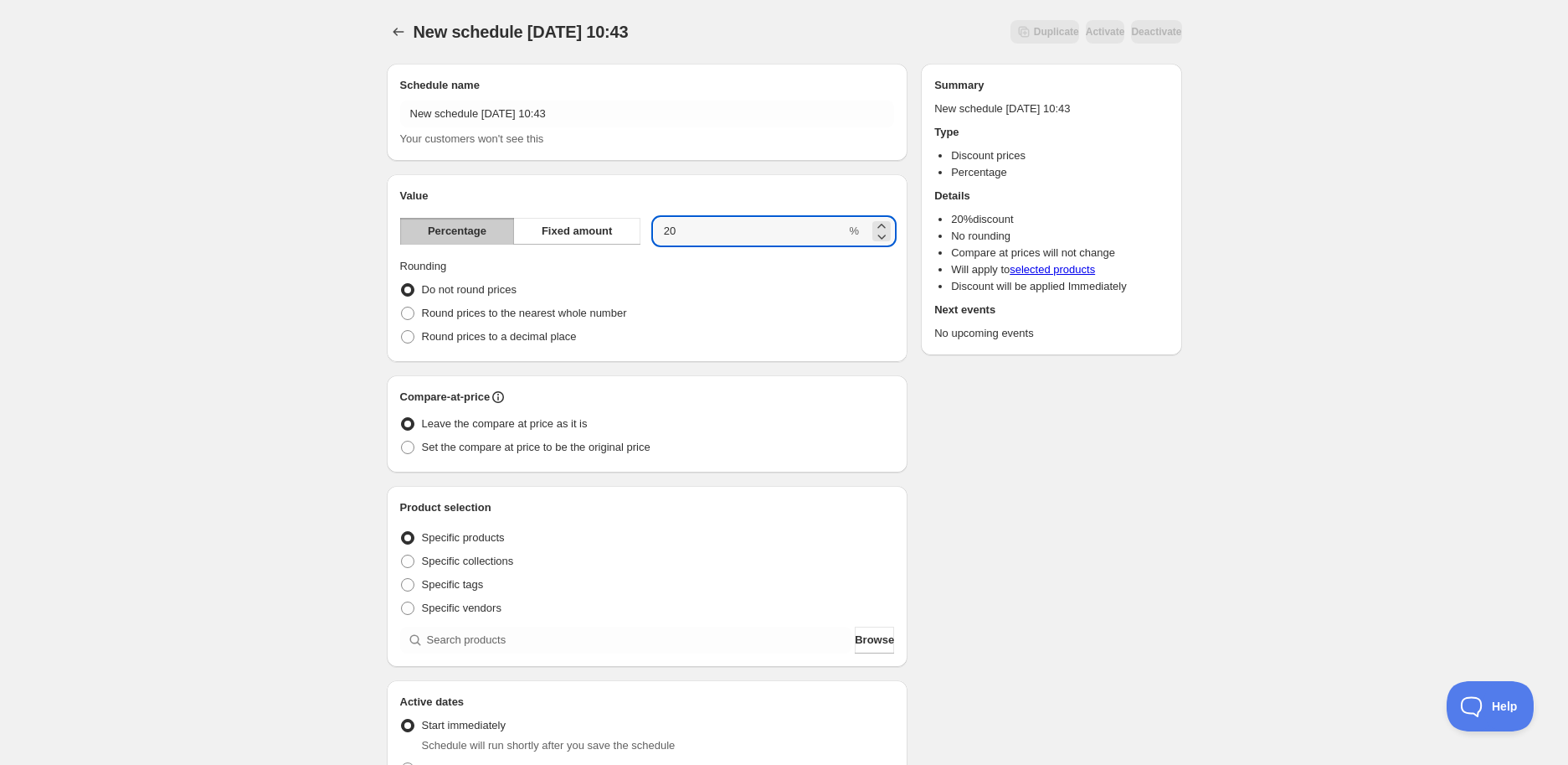
type input "20"
click at [290, 515] on div "New schedule [DATE] 10:43. This page is ready New schedule [DATE] 10:43 Duplica…" at bounding box center [784, 620] width 1568 height 1240
click at [562, 321] on span "Round prices to the nearest whole number" at bounding box center [524, 312] width 205 height 16
click at [402, 308] on input "Round prices to the nearest whole number" at bounding box center [401, 307] width 1 height 1
radio input "true"
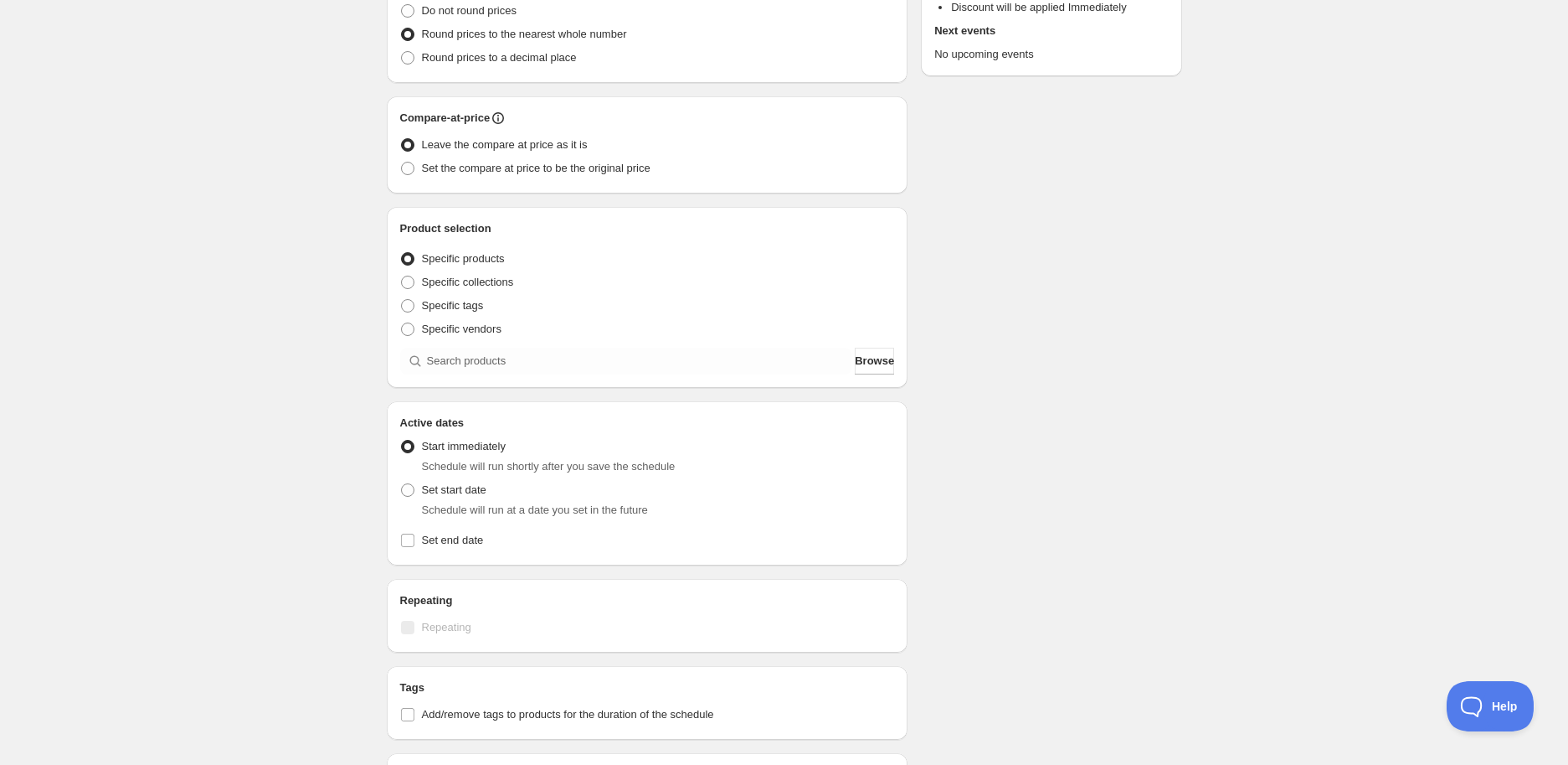
scroll to position [186, 0]
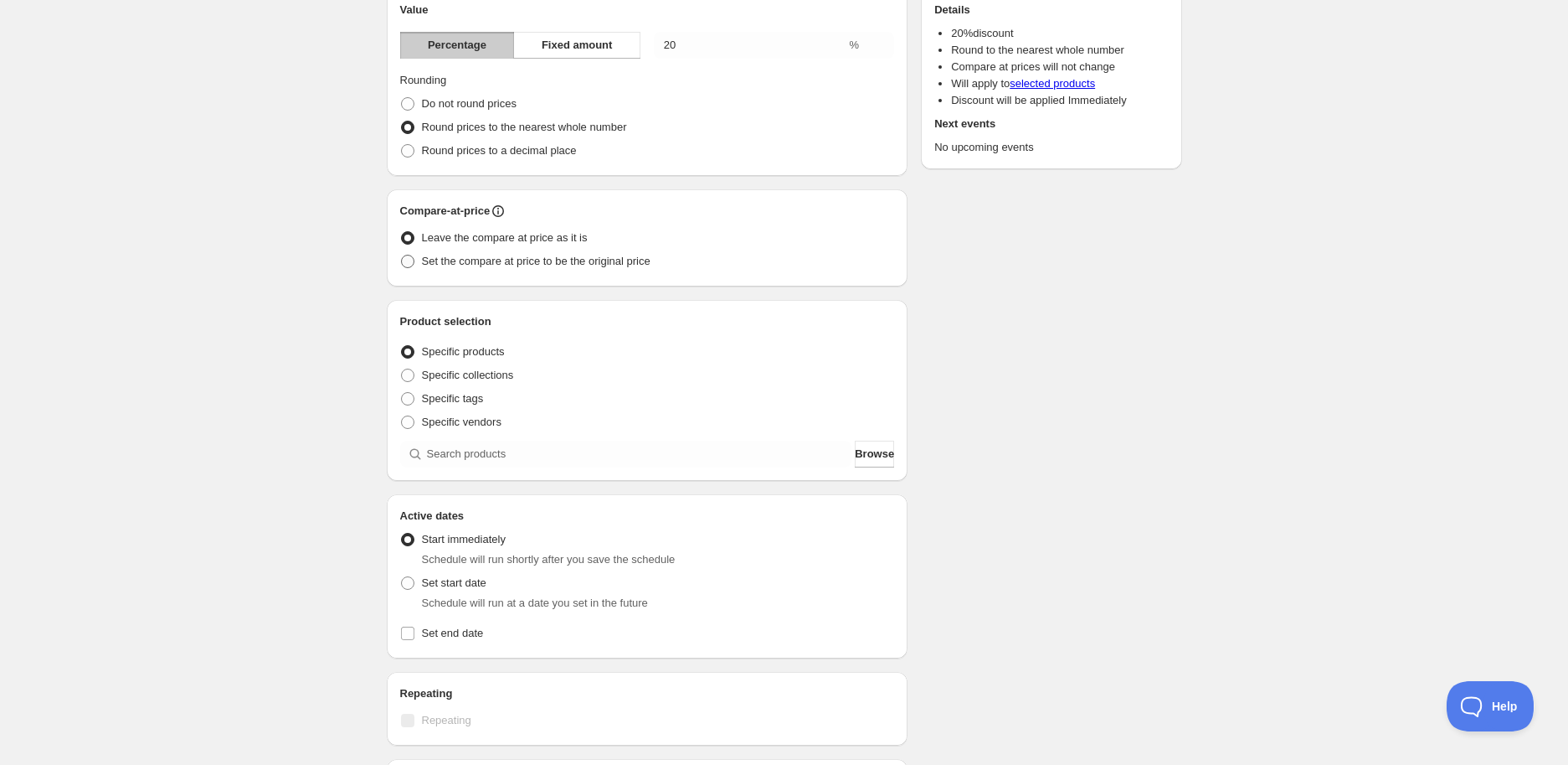
click at [542, 263] on span "Set the compare at price to be the original price" at bounding box center [536, 260] width 228 height 13
click at [402, 255] on input "Set the compare at price to be the original price" at bounding box center [401, 254] width 1 height 1
radio input "true"
click at [216, 378] on div "New schedule [DATE] 10:43. This page is ready New schedule [DATE] 10:43 Duplica…" at bounding box center [784, 434] width 1568 height 1240
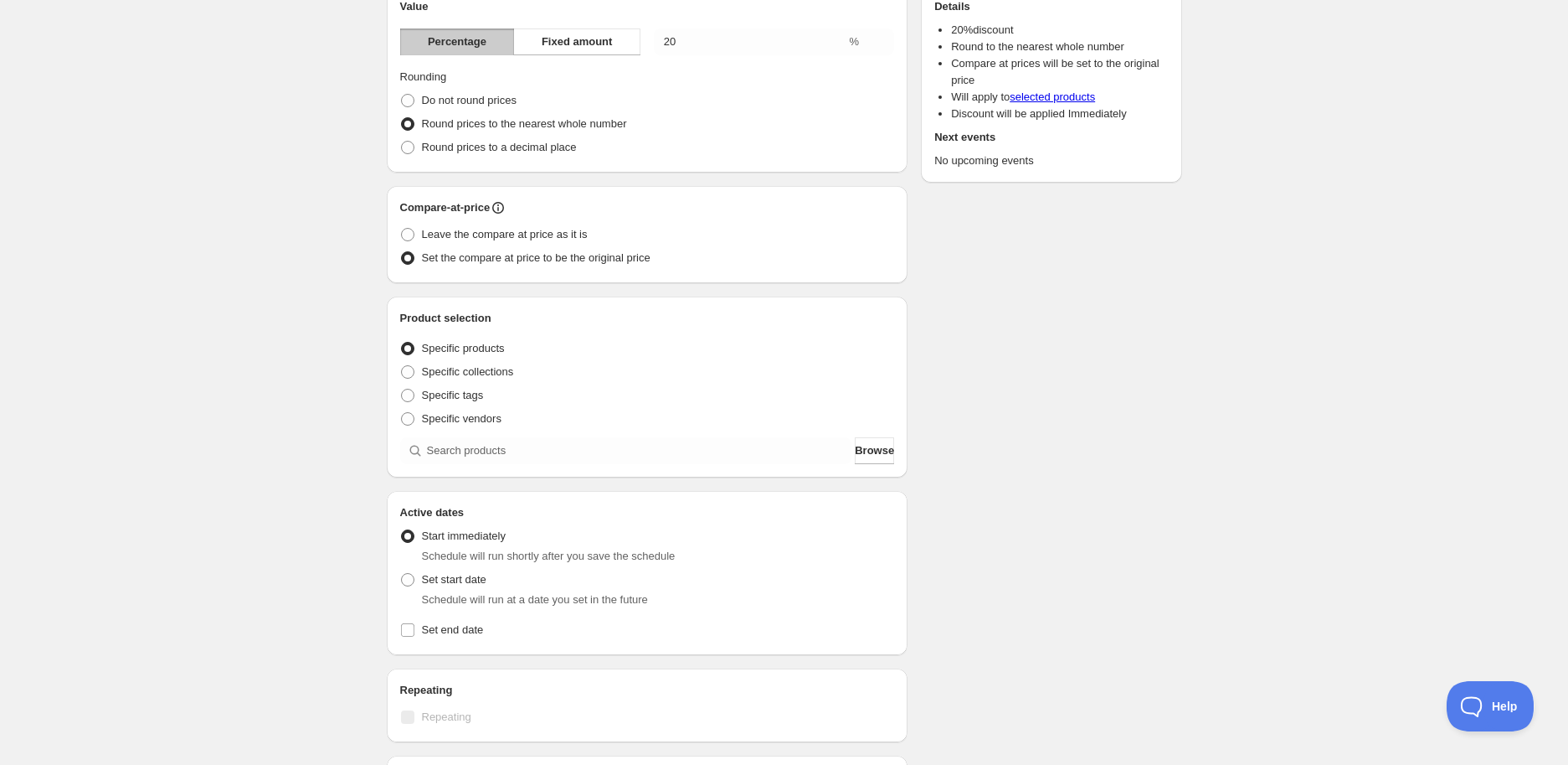
scroll to position [279, 0]
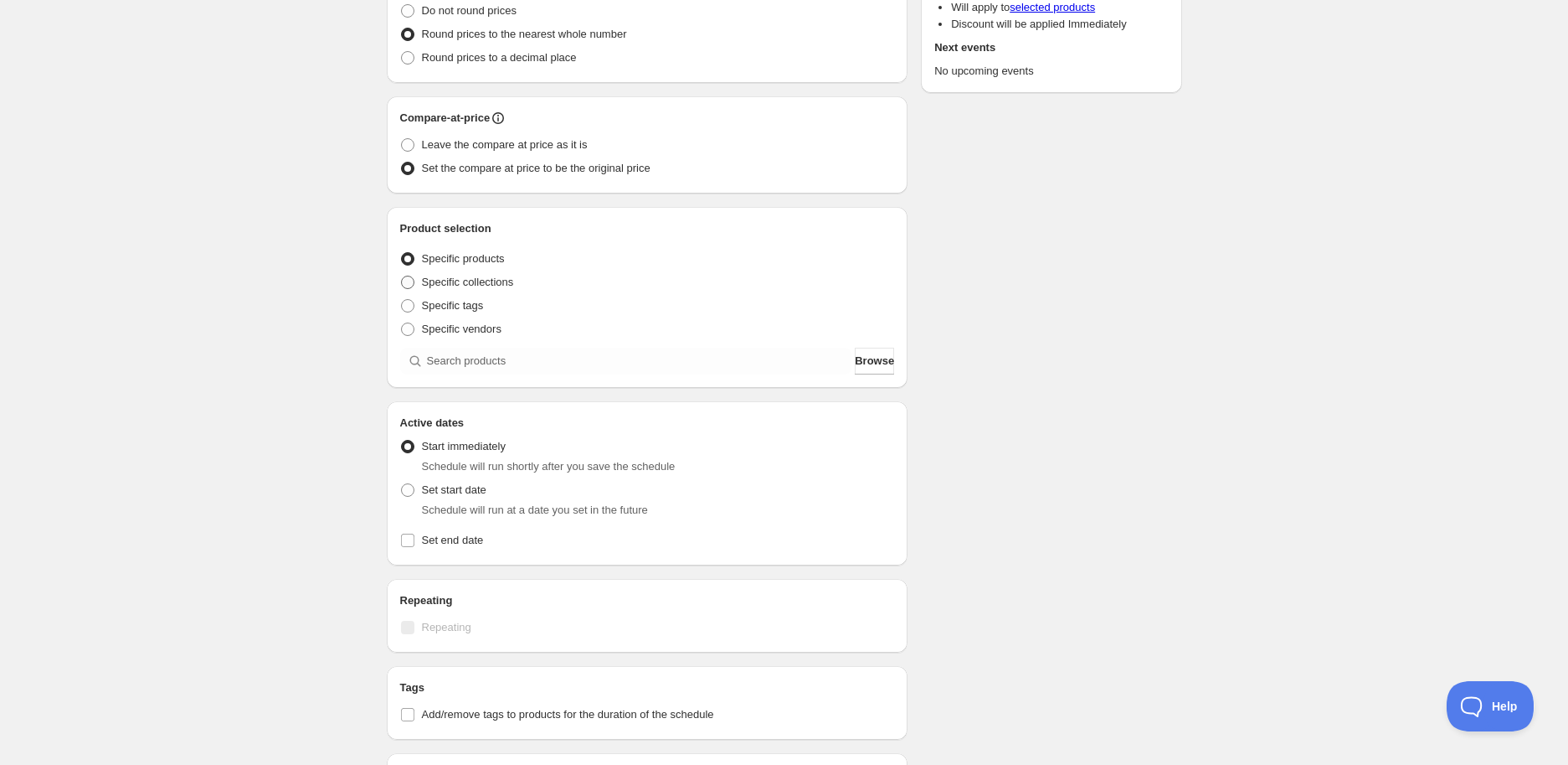
click at [500, 280] on span "Specific collections" at bounding box center [467, 281] width 92 height 13
click at [402, 277] on input "Specific collections" at bounding box center [401, 276] width 1 height 1
radio input "true"
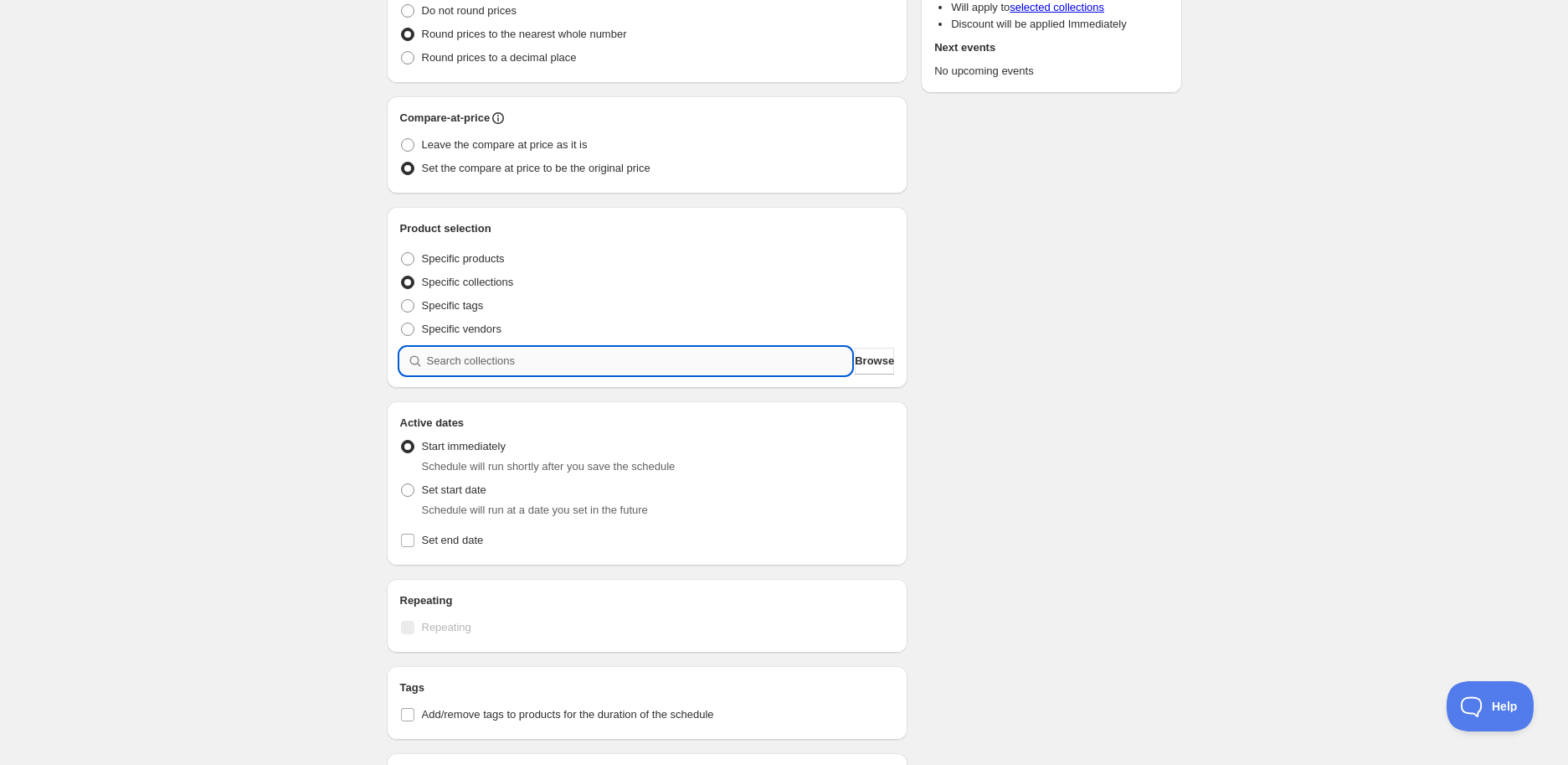
click at [513, 357] on input "search" at bounding box center [640, 361] width 425 height 27
click at [871, 359] on span "Browse" at bounding box center [874, 361] width 40 height 16
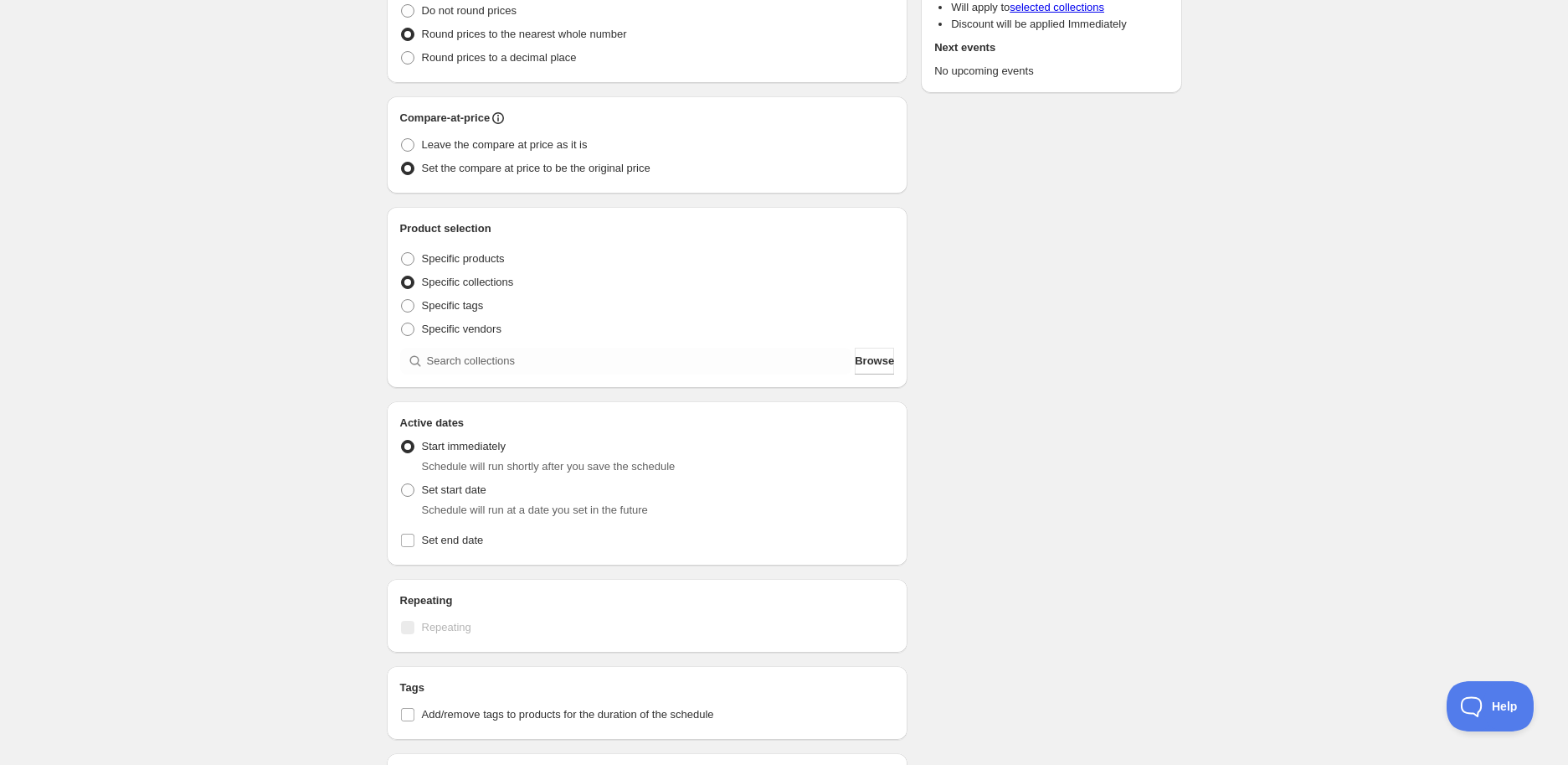
click at [946, 355] on div "Schedule name New schedule [DATE] 10:43 Your customers won't see this Value Per…" at bounding box center [777, 349] width 809 height 1156
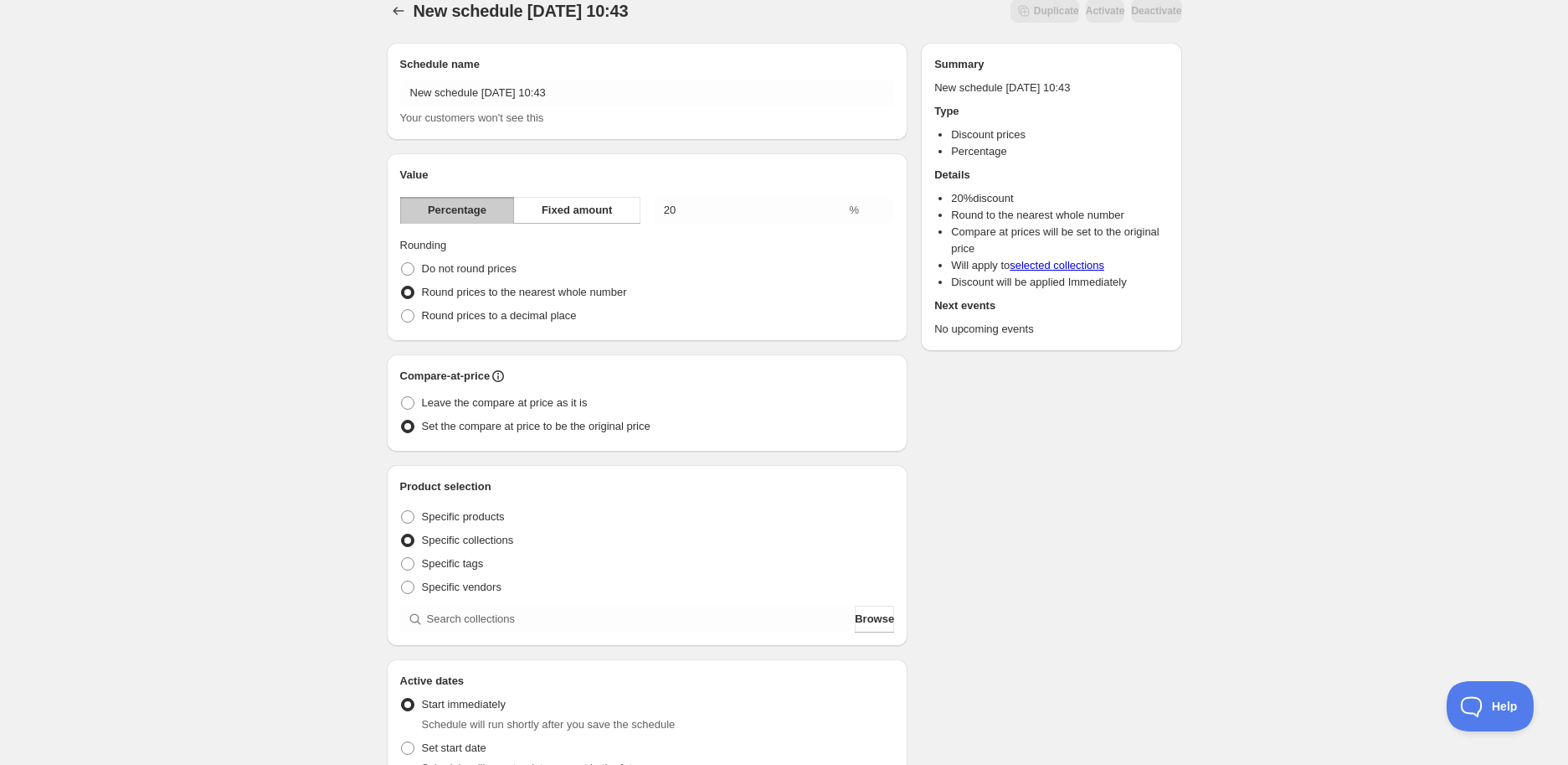
scroll to position [0, 0]
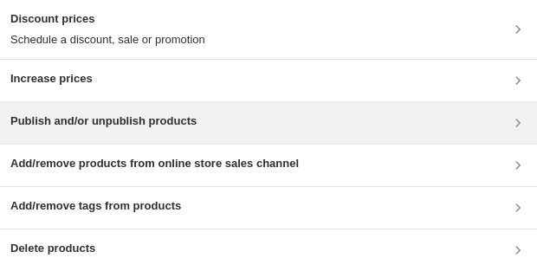
click at [115, 122] on h3 "Publish and/or unpublish products" at bounding box center [103, 121] width 186 height 17
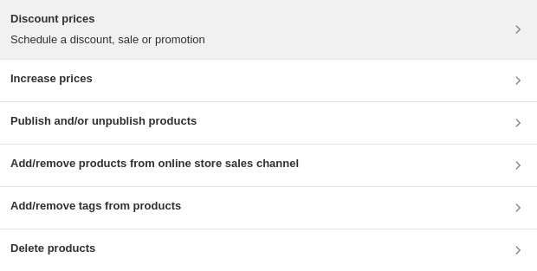
click at [134, 34] on p "Schedule a discount, sale or promotion" at bounding box center [107, 39] width 195 height 17
click at [114, 21] on h3 "Discount prices" at bounding box center [107, 18] width 195 height 17
